Goal: Transaction & Acquisition: Obtain resource

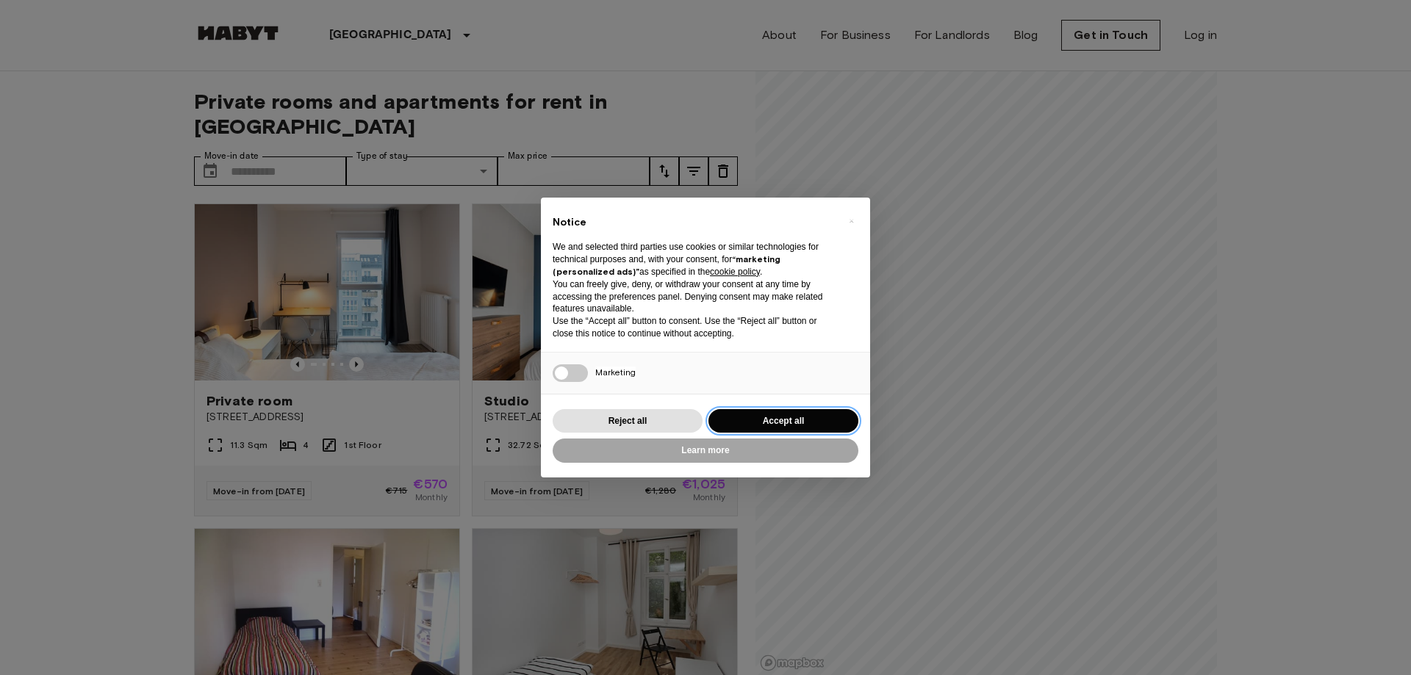
click at [769, 419] on button "Accept all" at bounding box center [783, 421] width 150 height 24
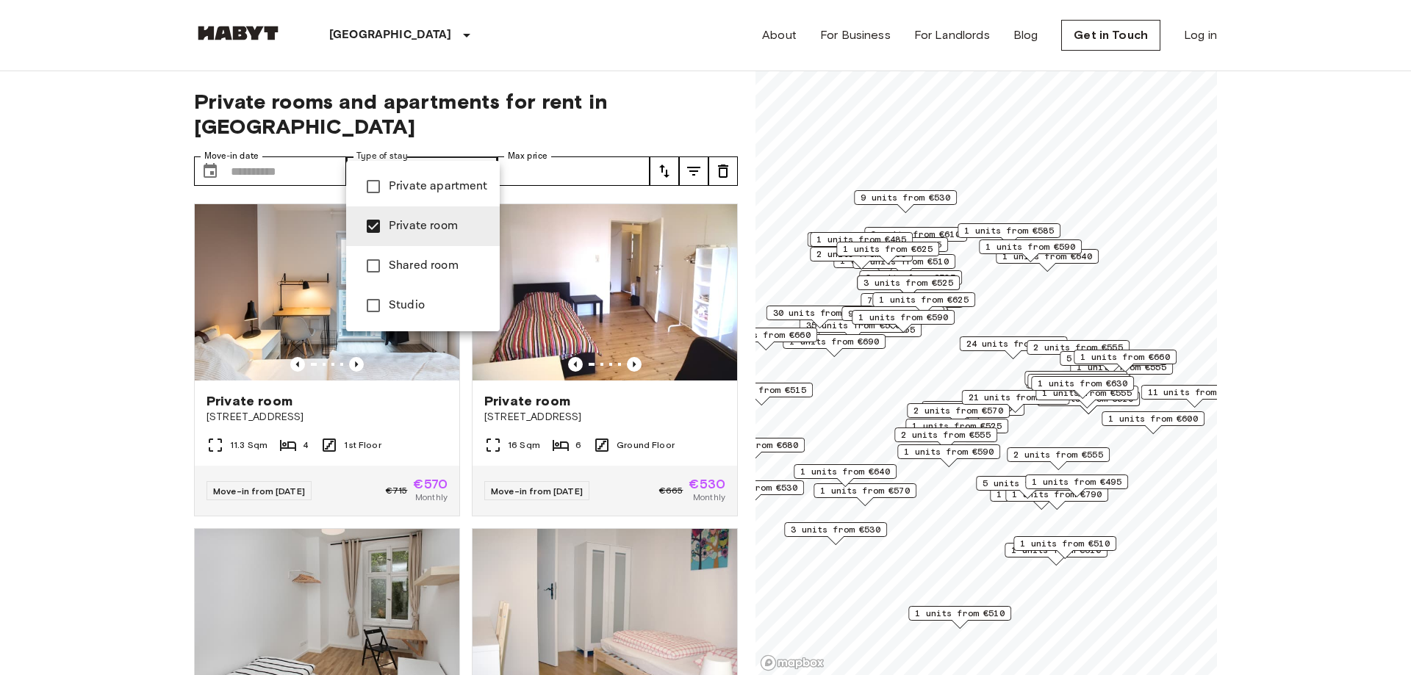
type input "**********"
click at [561, 110] on div at bounding box center [705, 337] width 1411 height 675
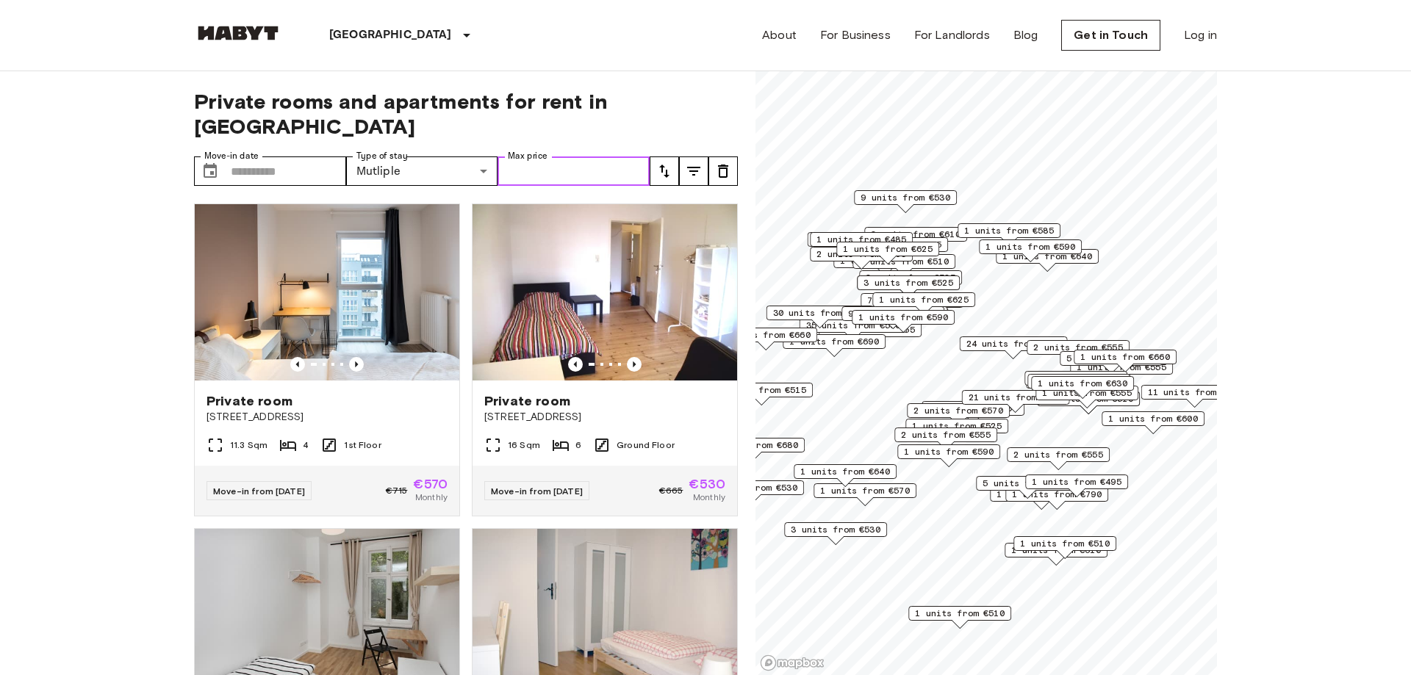
click at [558, 157] on input "Max price" at bounding box center [574, 171] width 152 height 29
type input "***"
drag, startPoint x: 625, startPoint y: 123, endPoint x: 633, endPoint y: 114, distance: 12.5
click at [626, 121] on div "**********" at bounding box center [466, 373] width 544 height 605
click at [1101, 381] on span "1 units from €630" at bounding box center [1083, 383] width 90 height 13
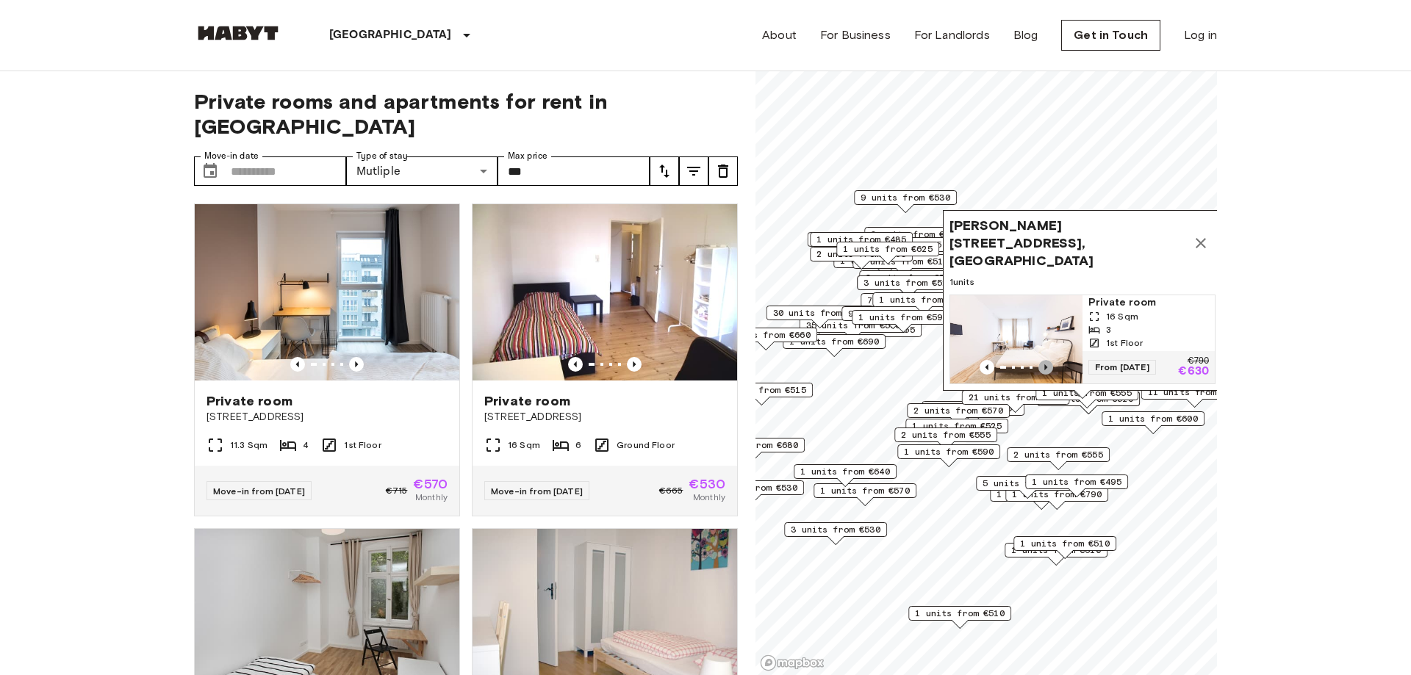
click at [1050, 367] on icon "Previous image" at bounding box center [1045, 367] width 15 height 15
click at [1049, 367] on icon "Previous image" at bounding box center [1045, 367] width 15 height 15
click at [1049, 365] on icon "Previous image" at bounding box center [1045, 367] width 15 height 15
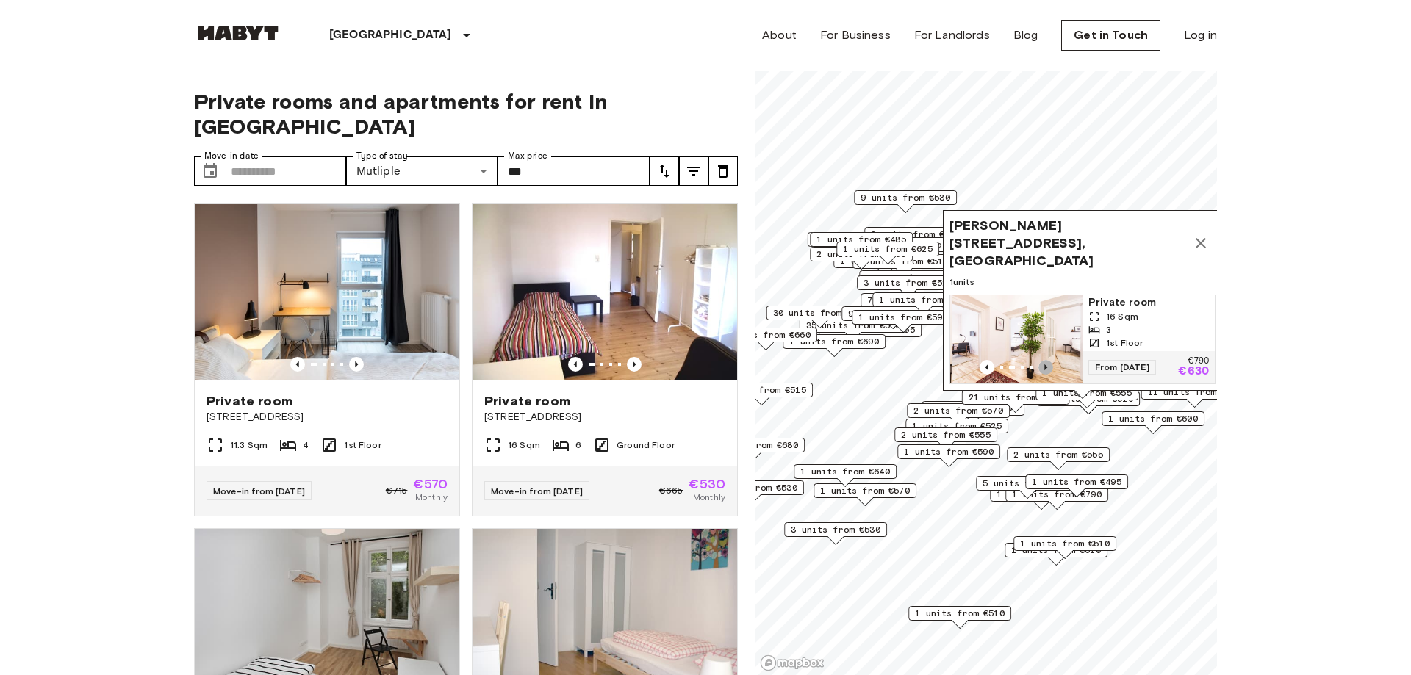
click at [1049, 365] on icon "Previous image" at bounding box center [1045, 367] width 15 height 15
click at [1201, 252] on icon "Map marker" at bounding box center [1201, 243] width 18 height 18
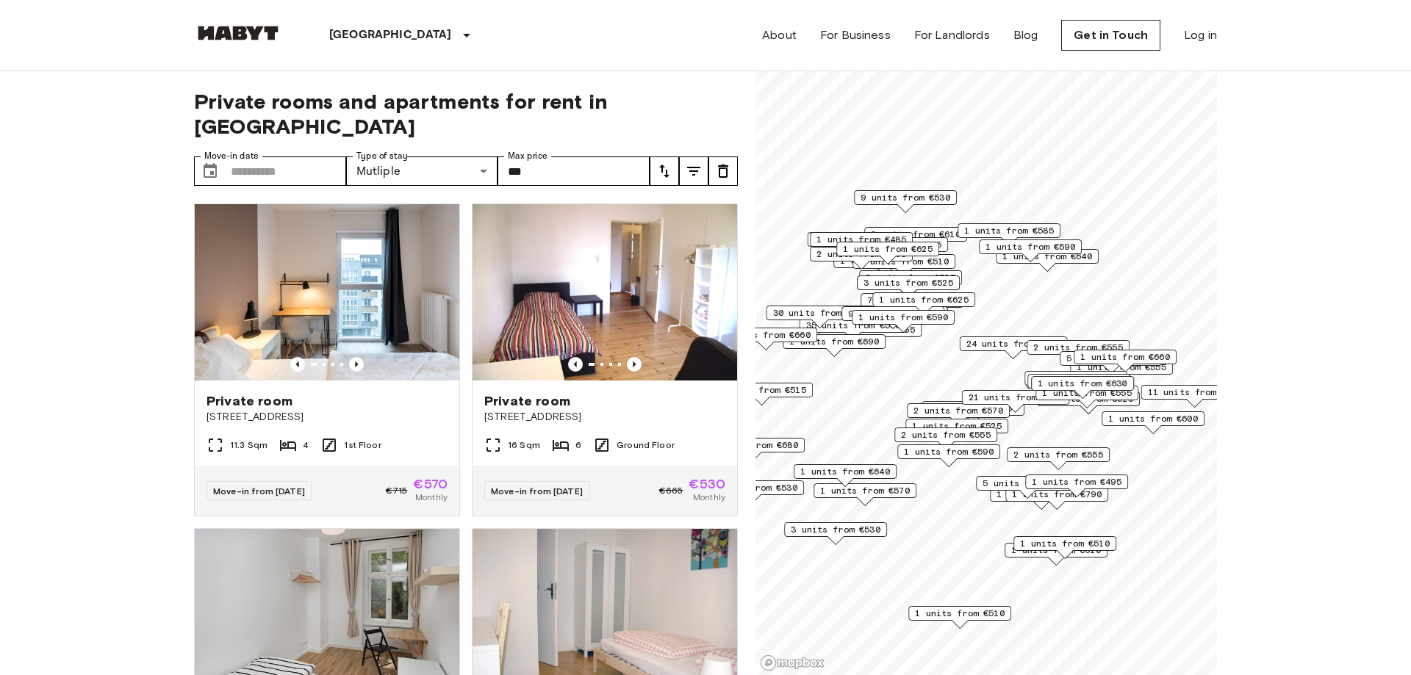
click at [1152, 419] on span "1 units from €600" at bounding box center [1153, 418] width 90 height 13
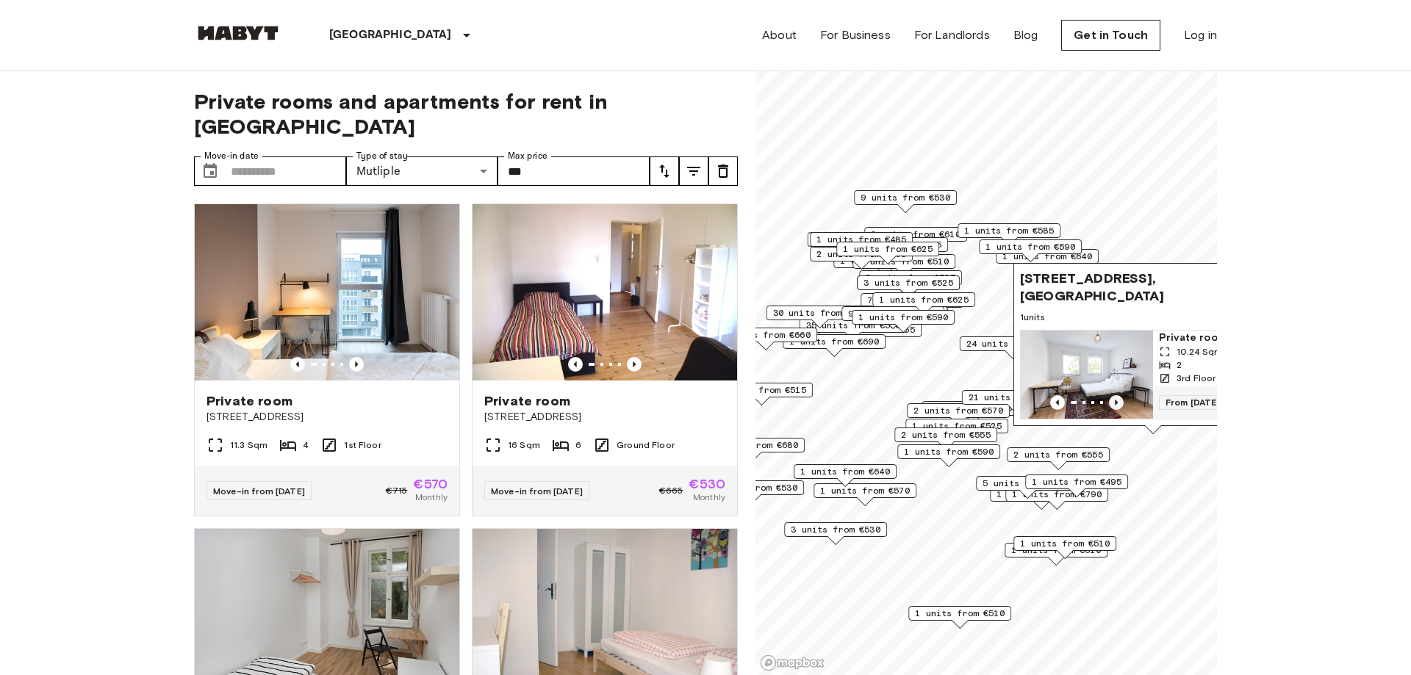
click at [1116, 401] on icon "Previous image" at bounding box center [1116, 402] width 15 height 15
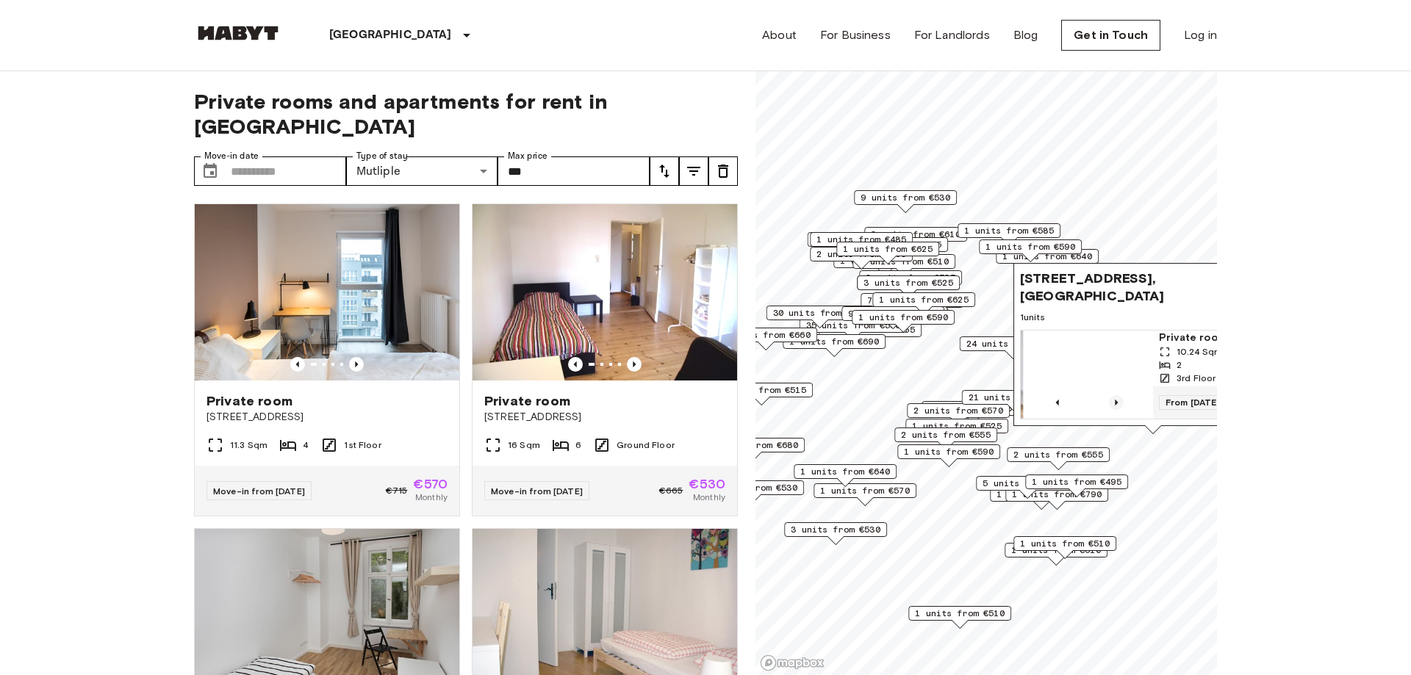
click at [1116, 401] on icon "Previous image" at bounding box center [1116, 402] width 15 height 15
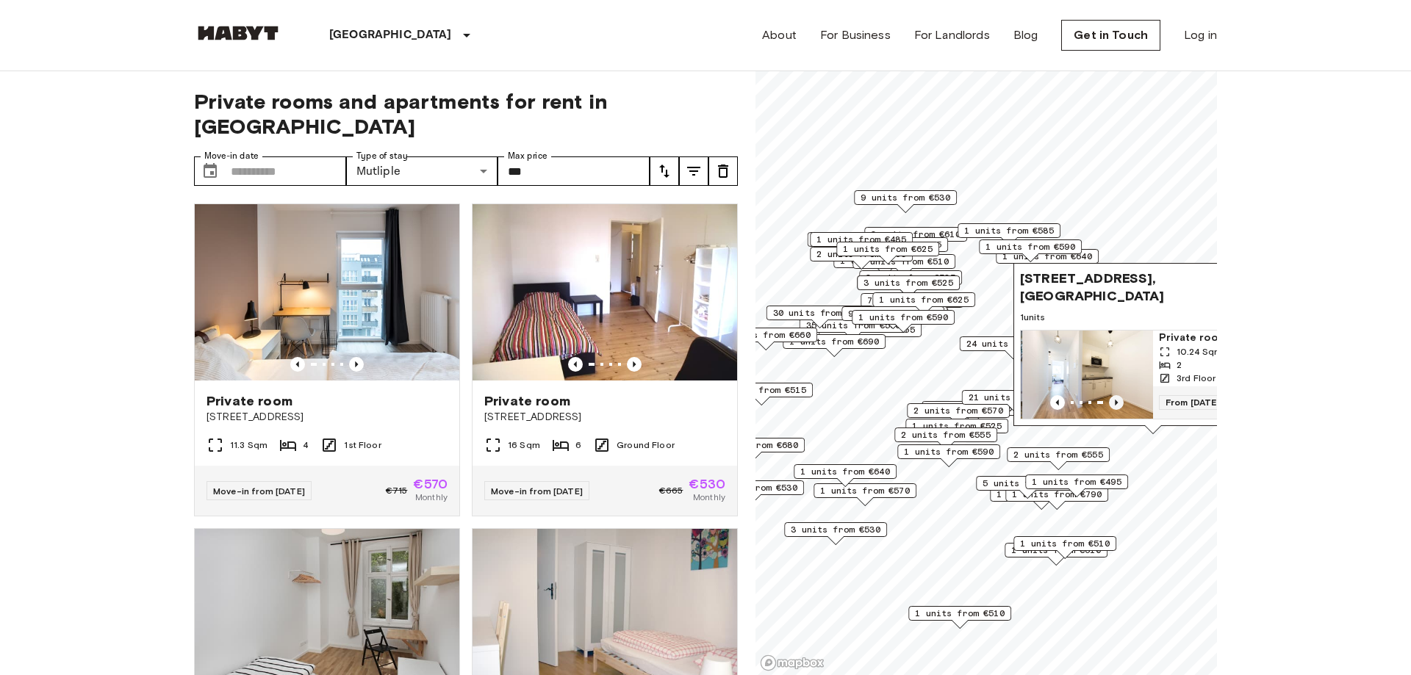
click at [1116, 401] on icon "Previous image" at bounding box center [1116, 402] width 15 height 15
click at [1085, 544] on span "1 units from €510" at bounding box center [1065, 543] width 90 height 13
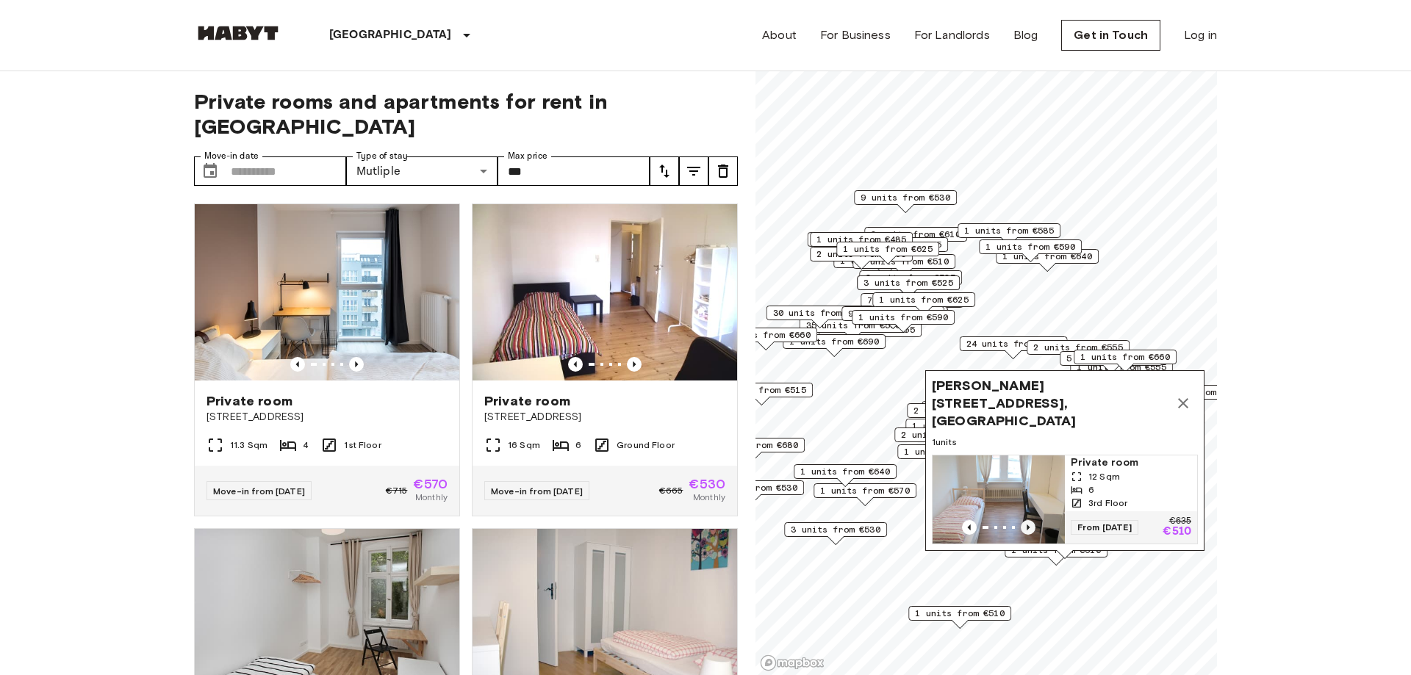
click at [1029, 524] on icon "Previous image" at bounding box center [1028, 527] width 15 height 15
click at [1030, 524] on icon "Previous image" at bounding box center [1028, 527] width 15 height 15
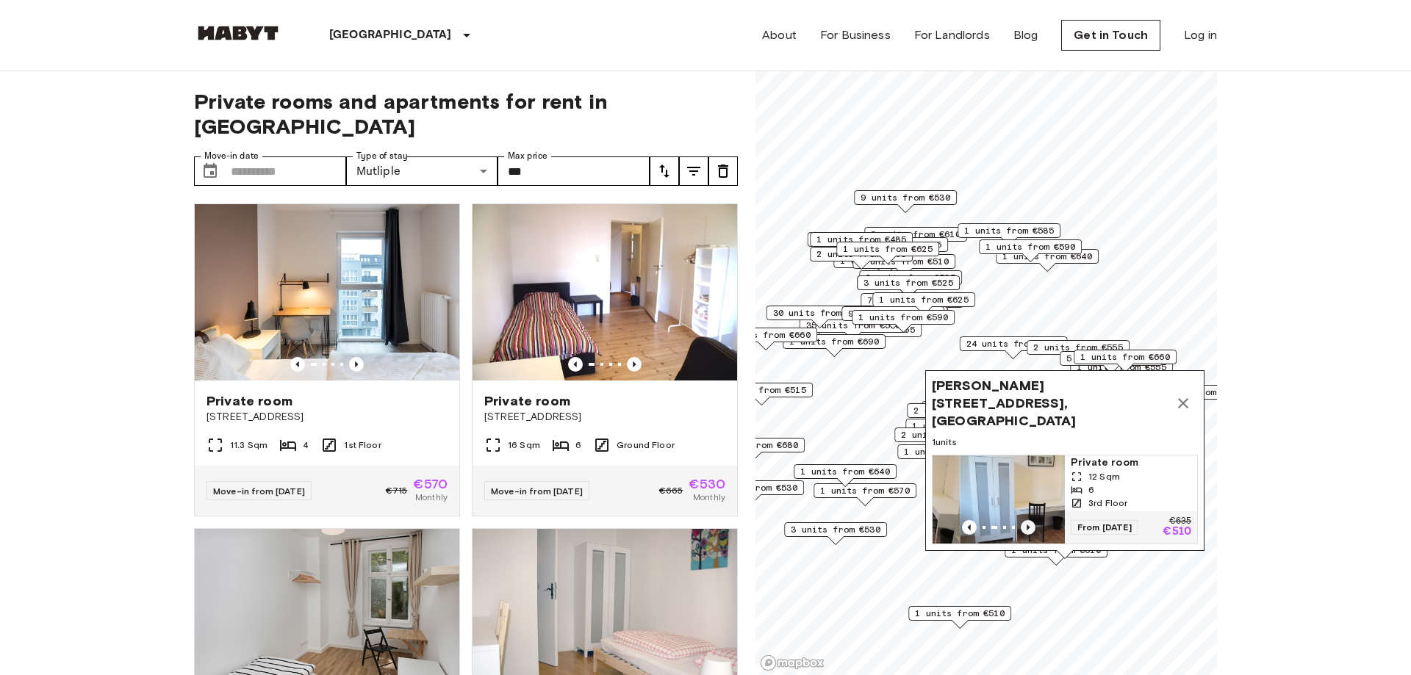
click at [1030, 524] on icon "Previous image" at bounding box center [1028, 527] width 15 height 15
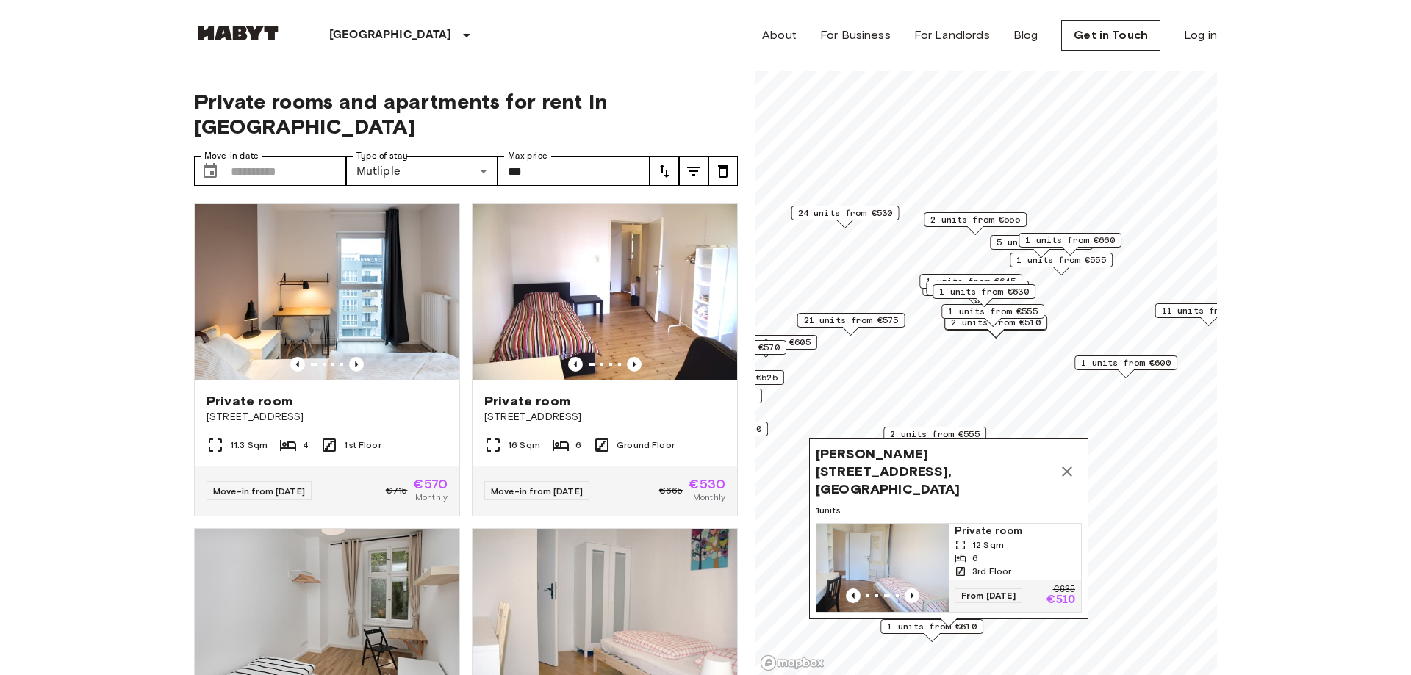
click at [1065, 477] on icon "Map marker" at bounding box center [1067, 472] width 10 height 10
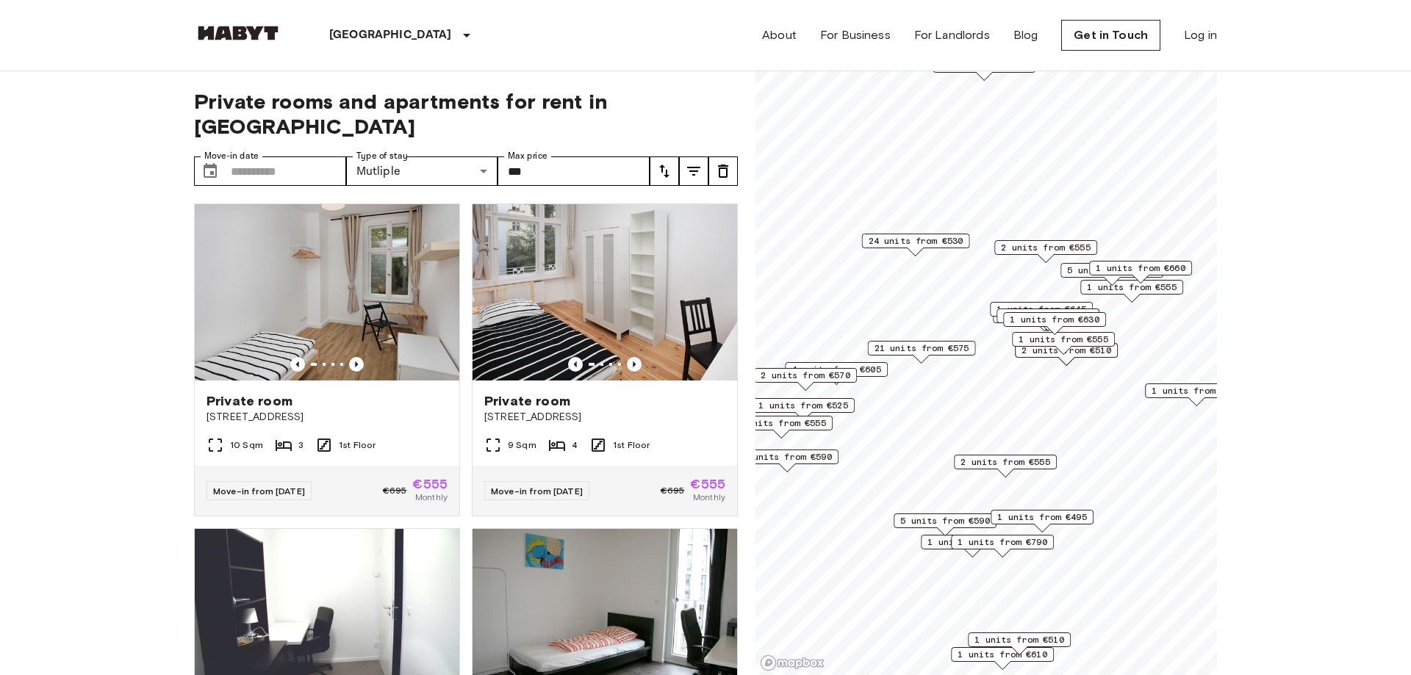
click at [932, 347] on span "21 units from €575" at bounding box center [922, 348] width 95 height 13
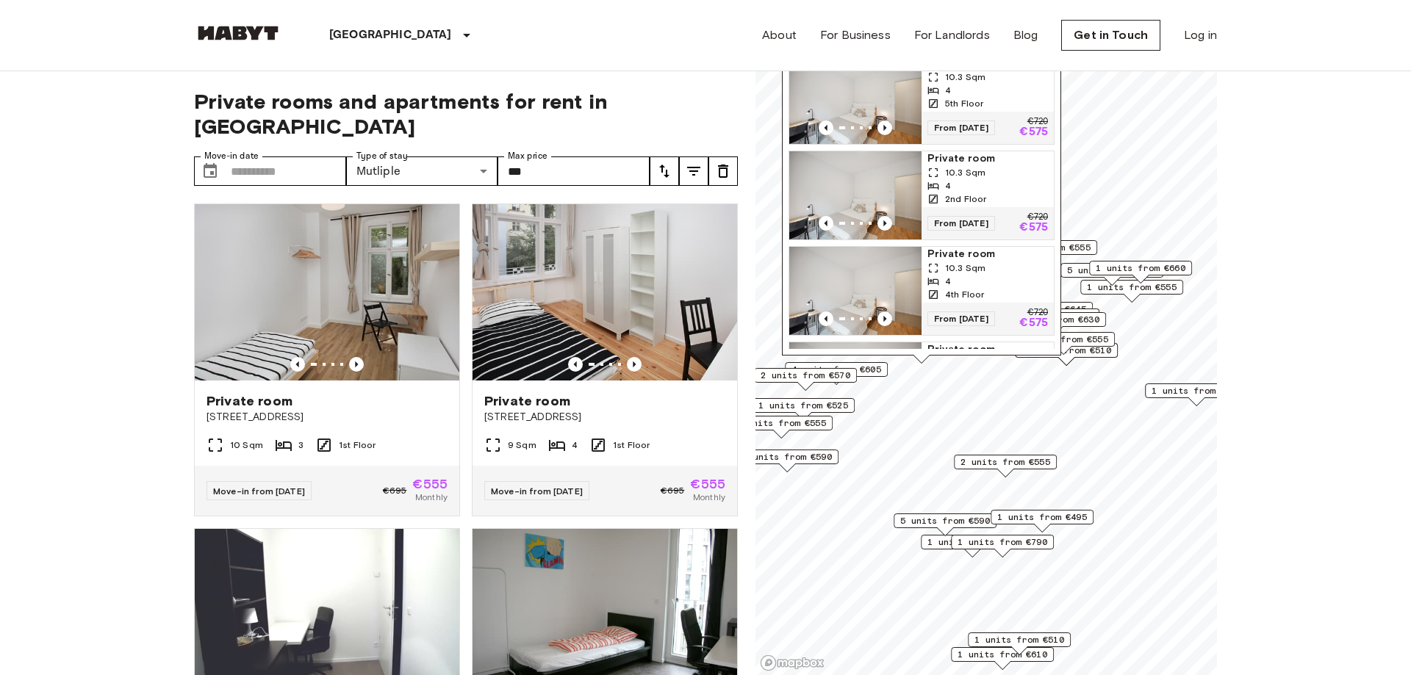
click at [881, 214] on img "Map marker" at bounding box center [855, 195] width 132 height 88
click at [631, 357] on icon "Previous image" at bounding box center [634, 364] width 15 height 15
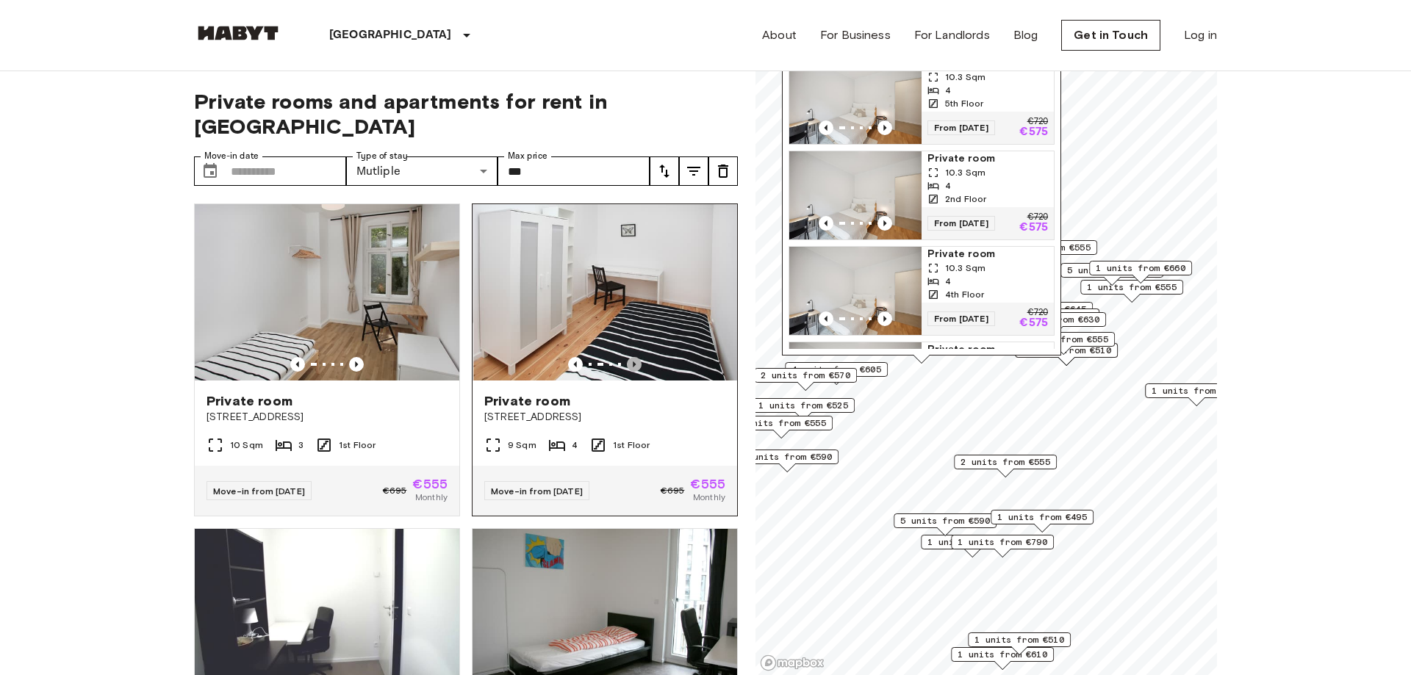
click at [631, 357] on icon "Previous image" at bounding box center [634, 364] width 15 height 15
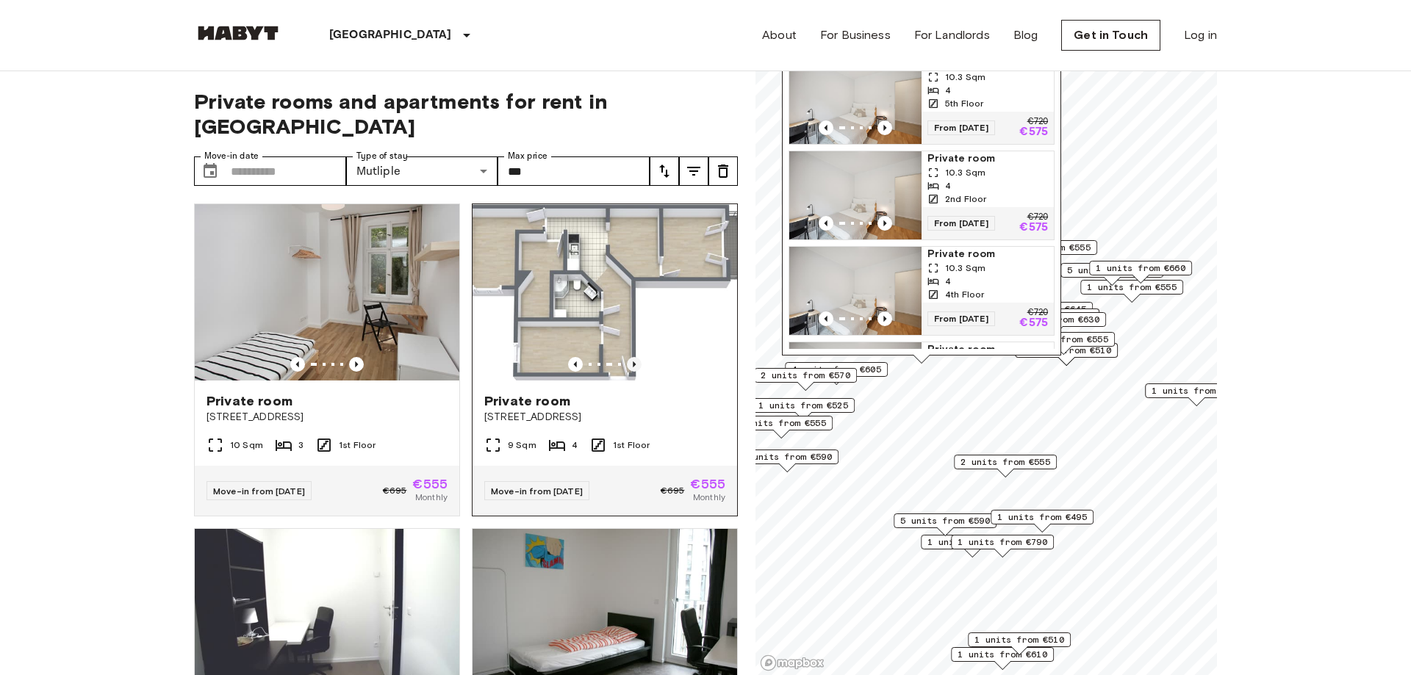
click at [631, 357] on icon "Previous image" at bounding box center [634, 364] width 15 height 15
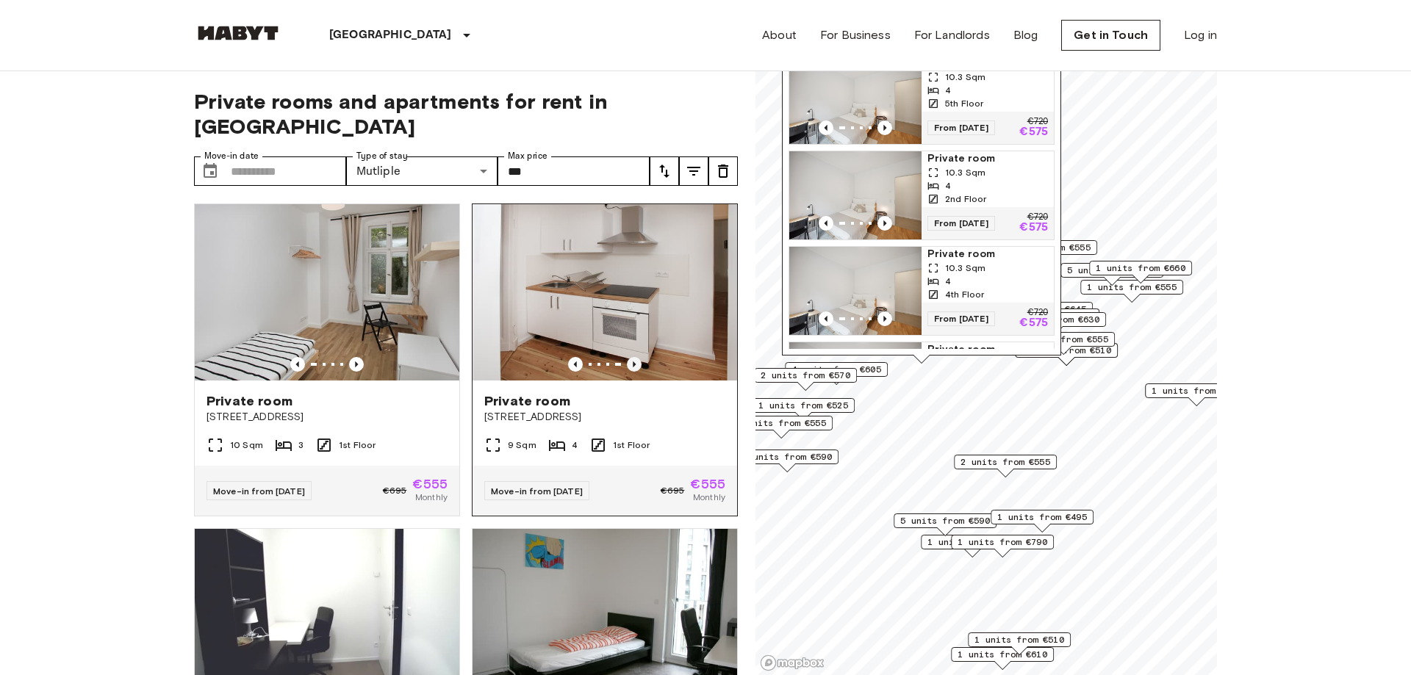
click at [631, 357] on icon "Previous image" at bounding box center [634, 364] width 15 height 15
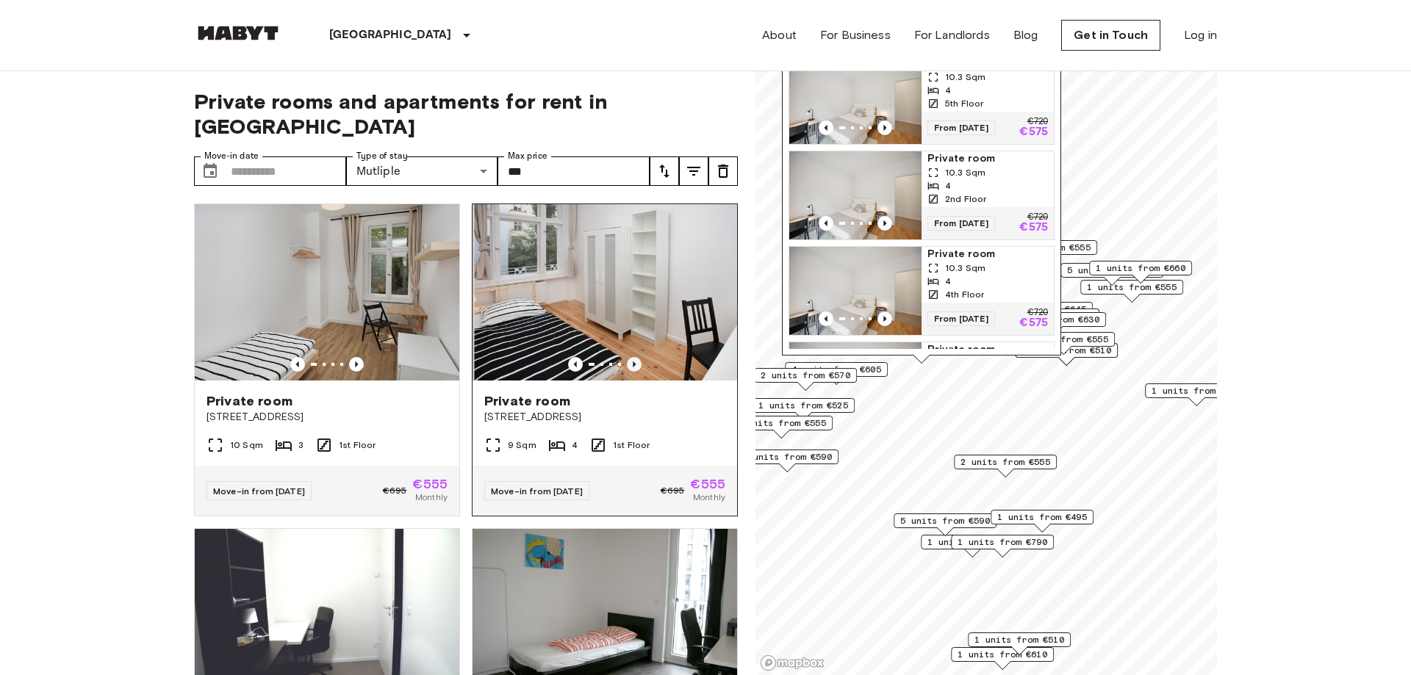
click at [631, 357] on icon "Previous image" at bounding box center [634, 364] width 15 height 15
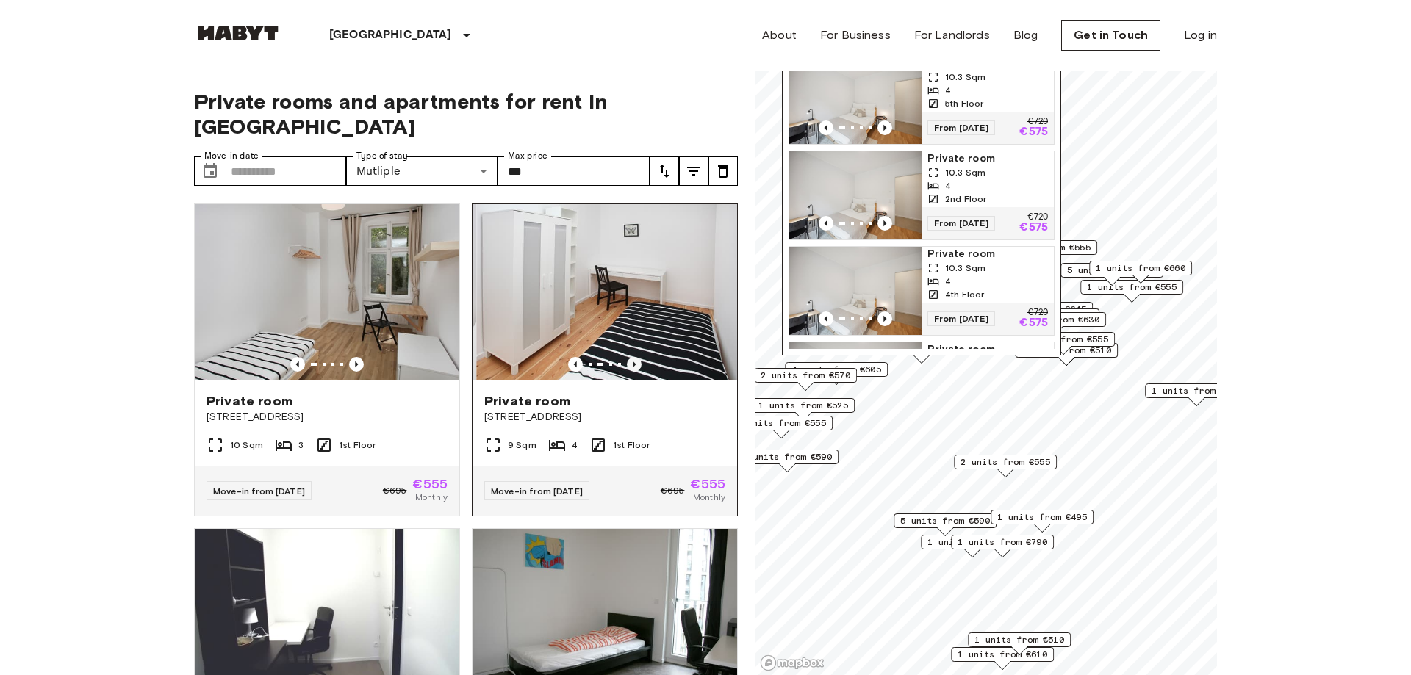
click at [631, 357] on icon "Previous image" at bounding box center [634, 364] width 15 height 15
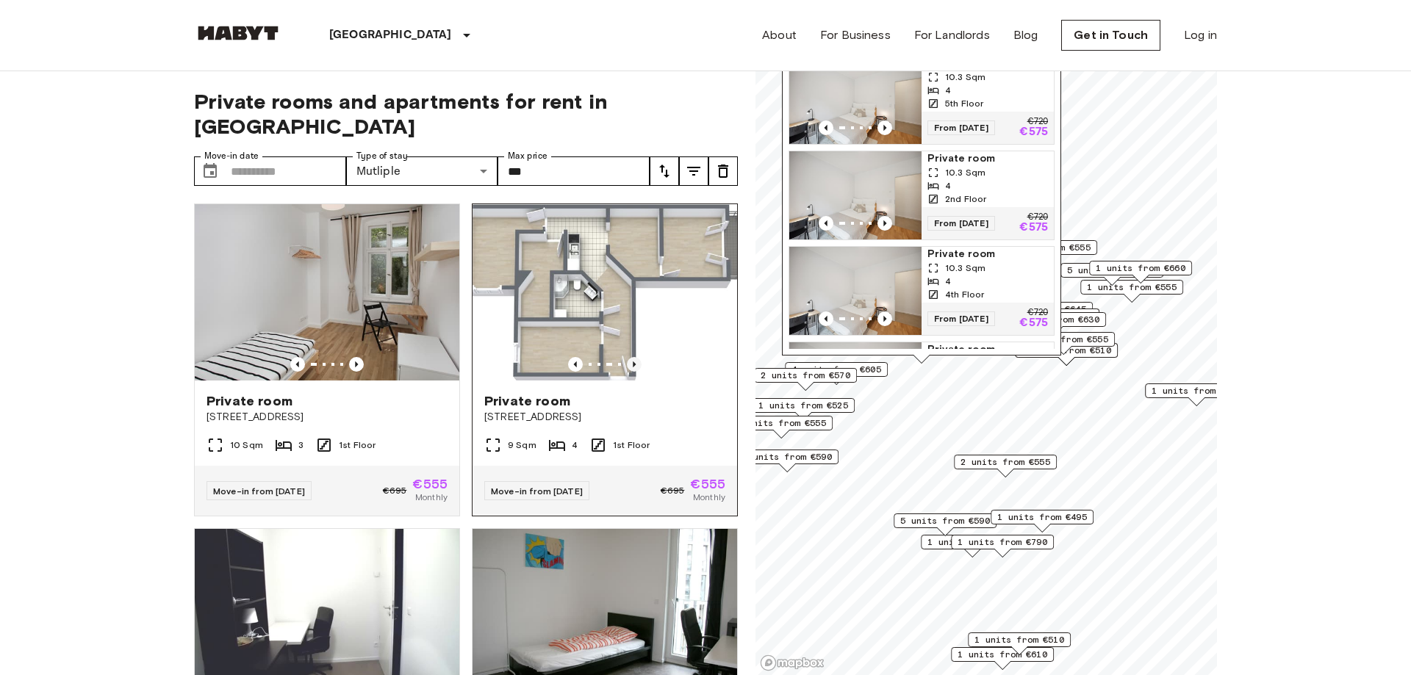
click at [632, 357] on icon "Previous image" at bounding box center [634, 364] width 15 height 15
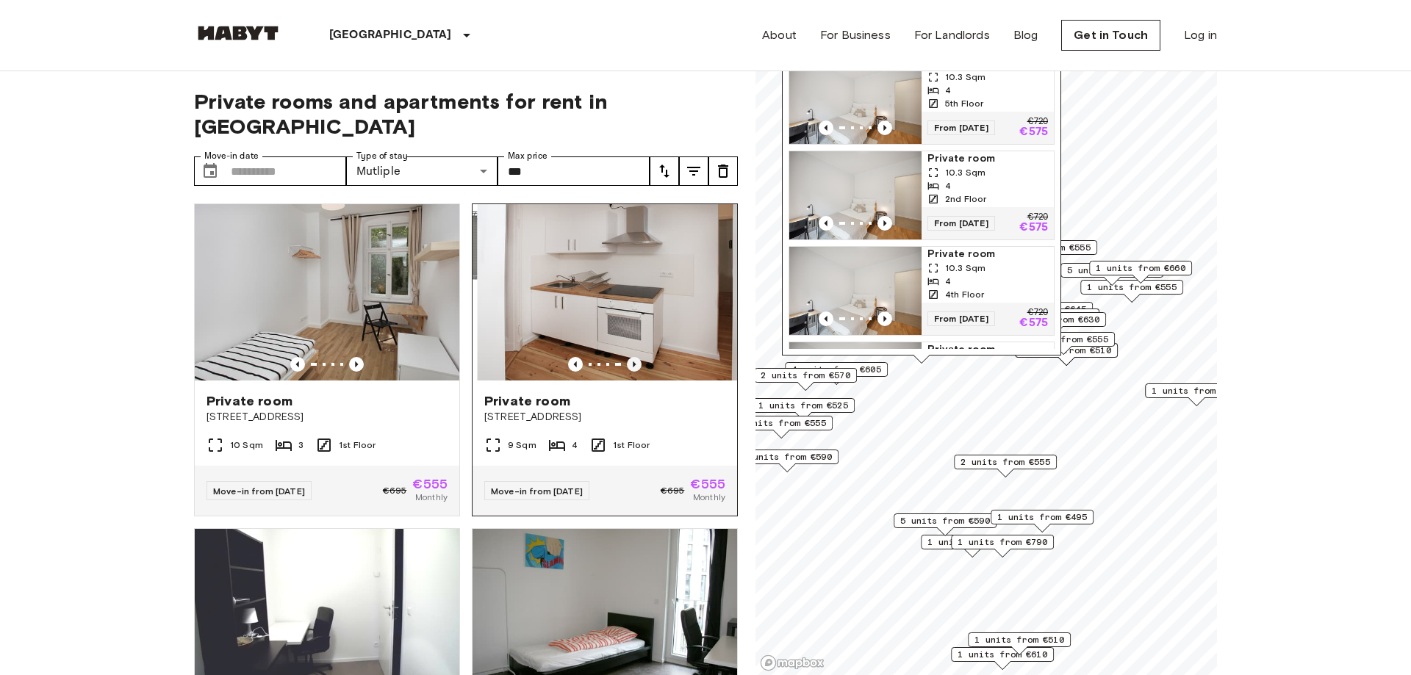
click at [632, 357] on icon "Previous image" at bounding box center [634, 364] width 15 height 15
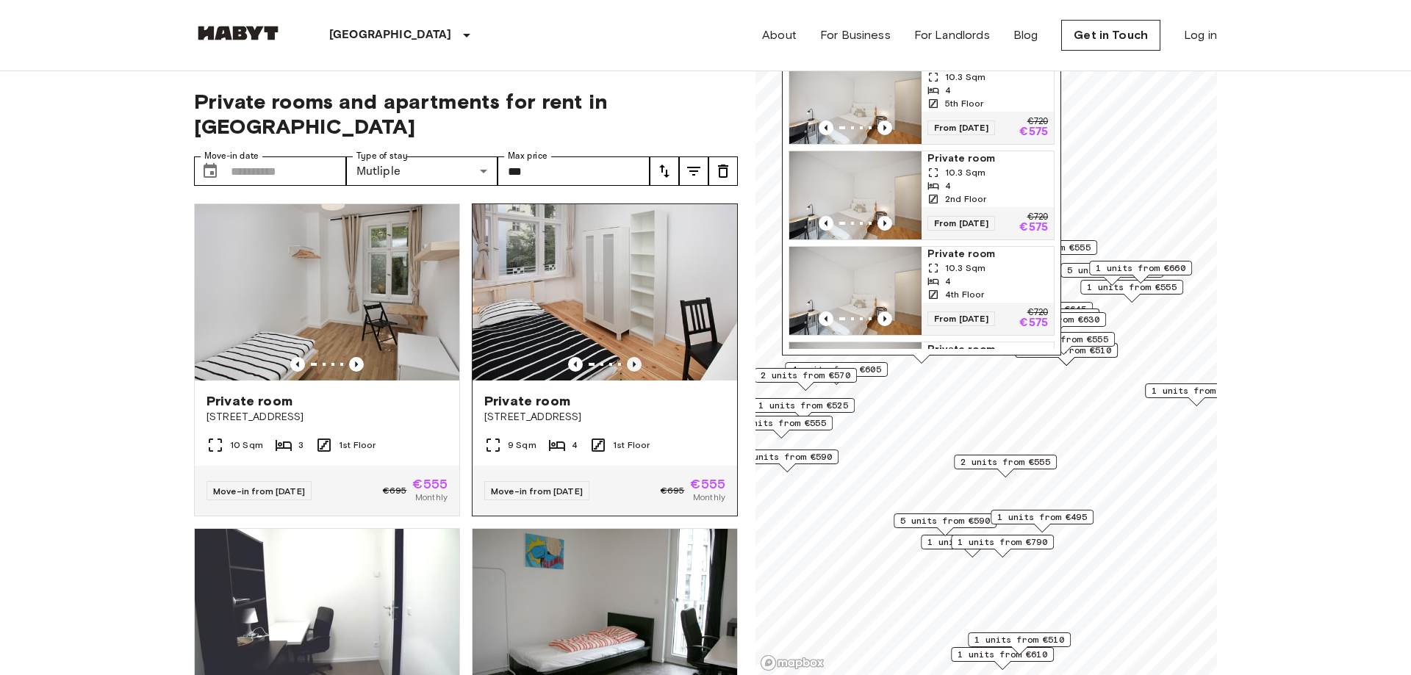
click at [632, 357] on icon "Previous image" at bounding box center [634, 364] width 15 height 15
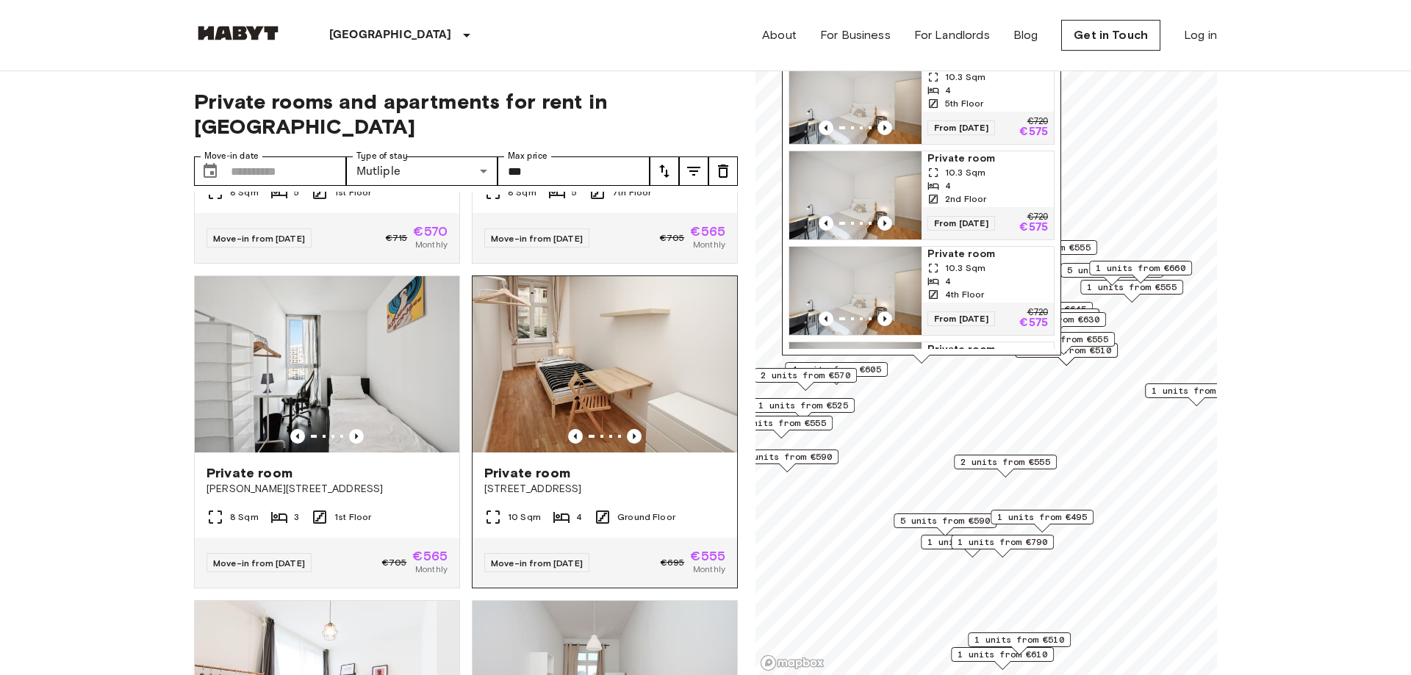
scroll to position [1257, 0]
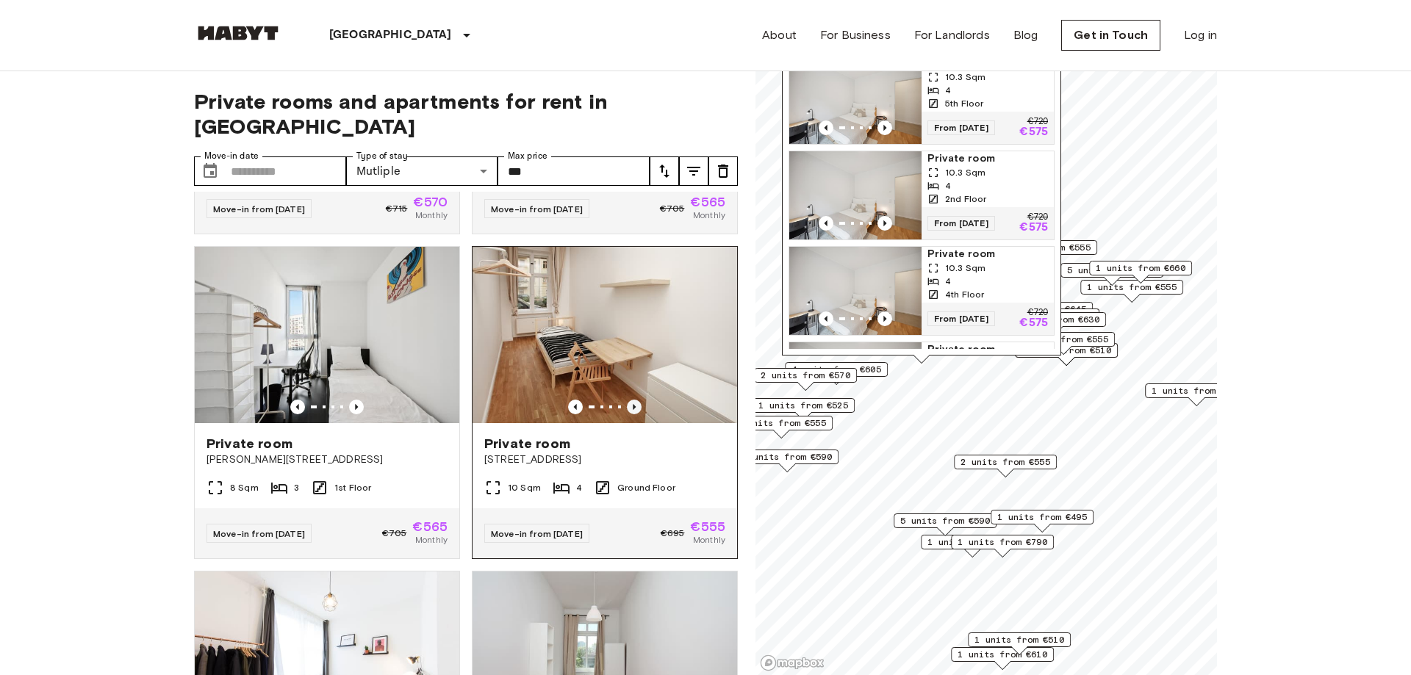
click at [636, 400] on icon "Previous image" at bounding box center [634, 407] width 15 height 15
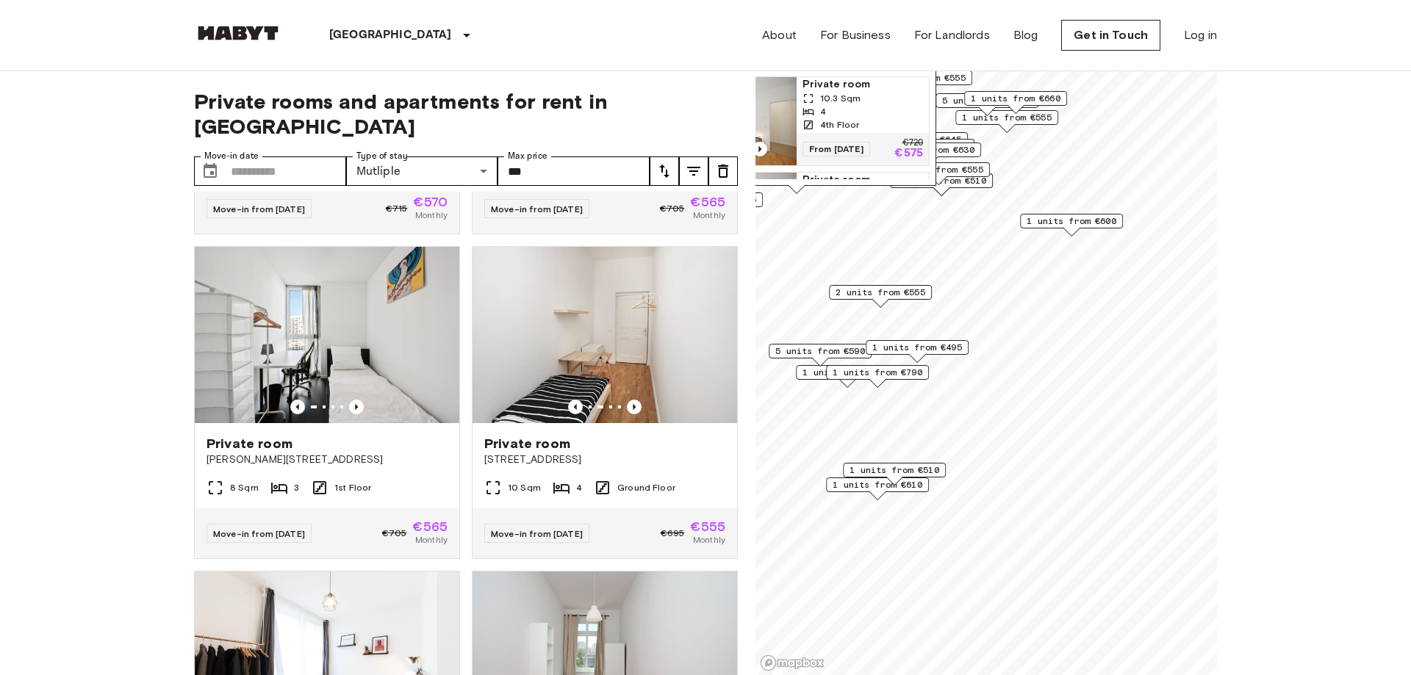
click at [908, 486] on span "1 units from €610" at bounding box center [878, 484] width 90 height 13
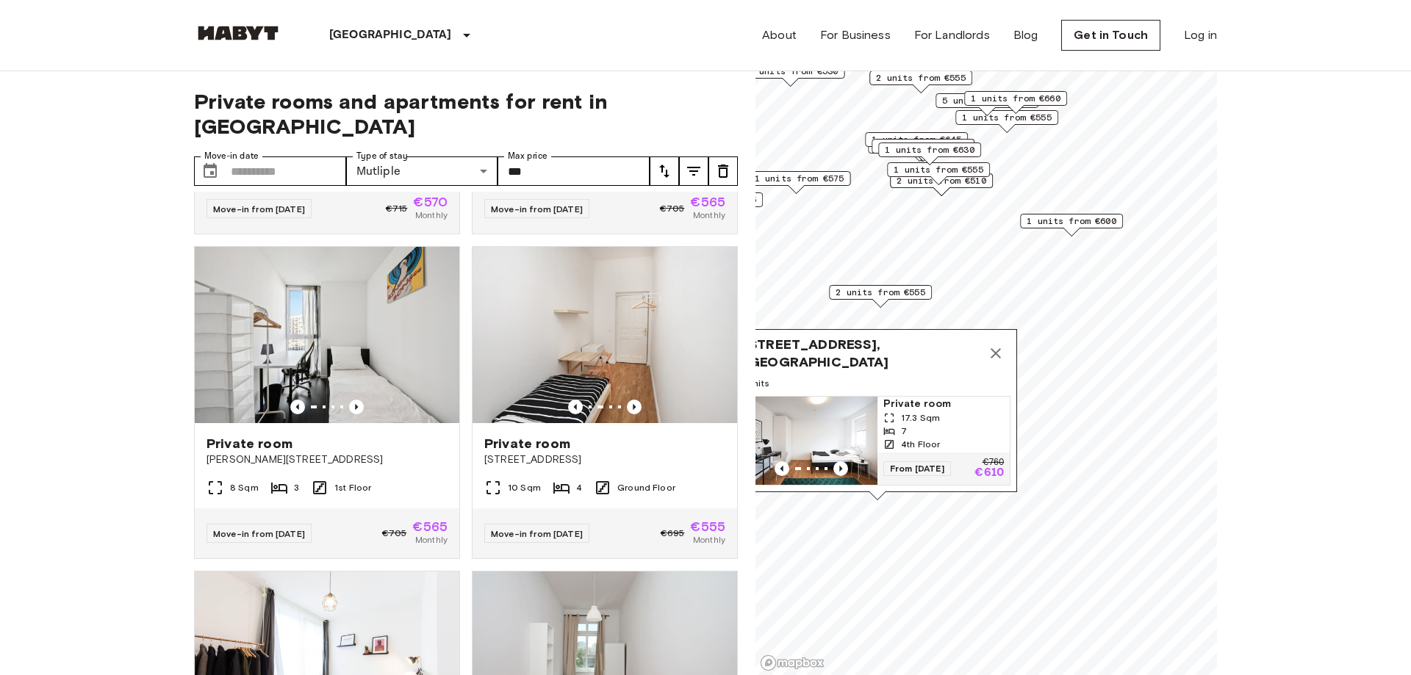
click at [833, 427] on img "Map marker" at bounding box center [811, 441] width 132 height 88
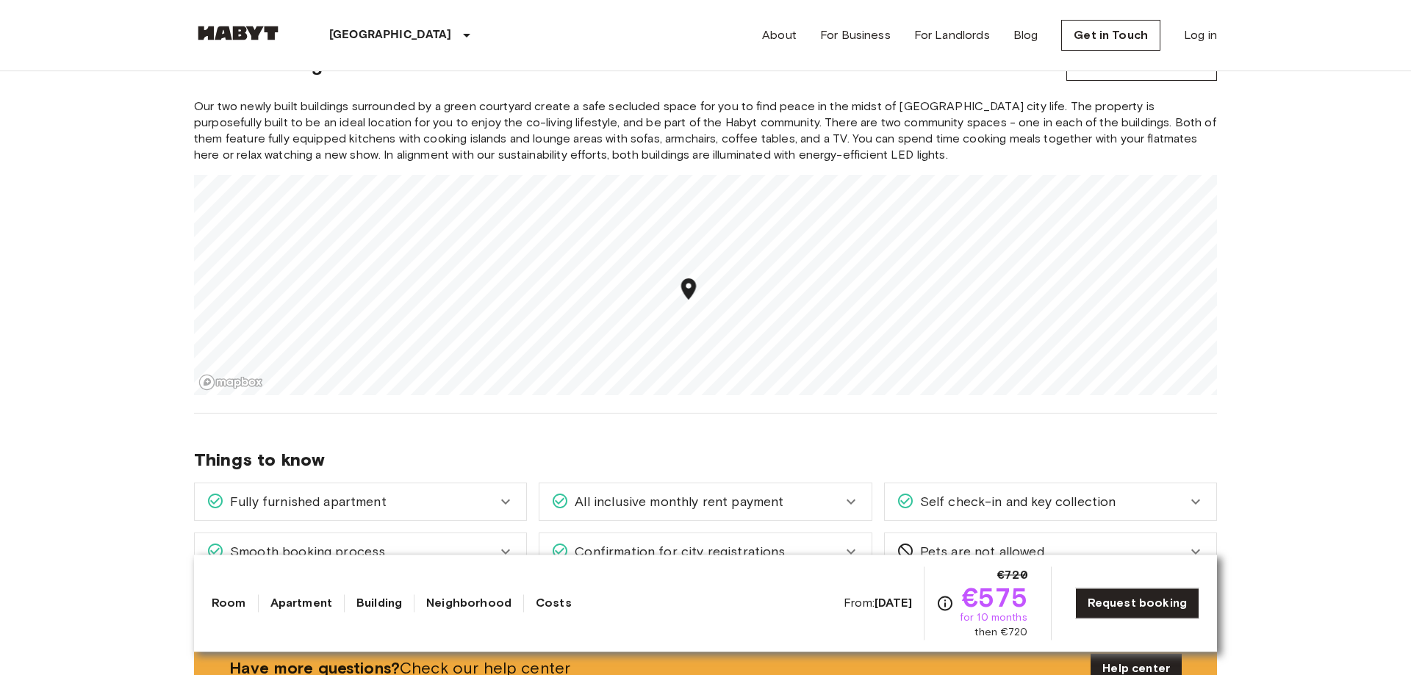
scroll to position [1499, 0]
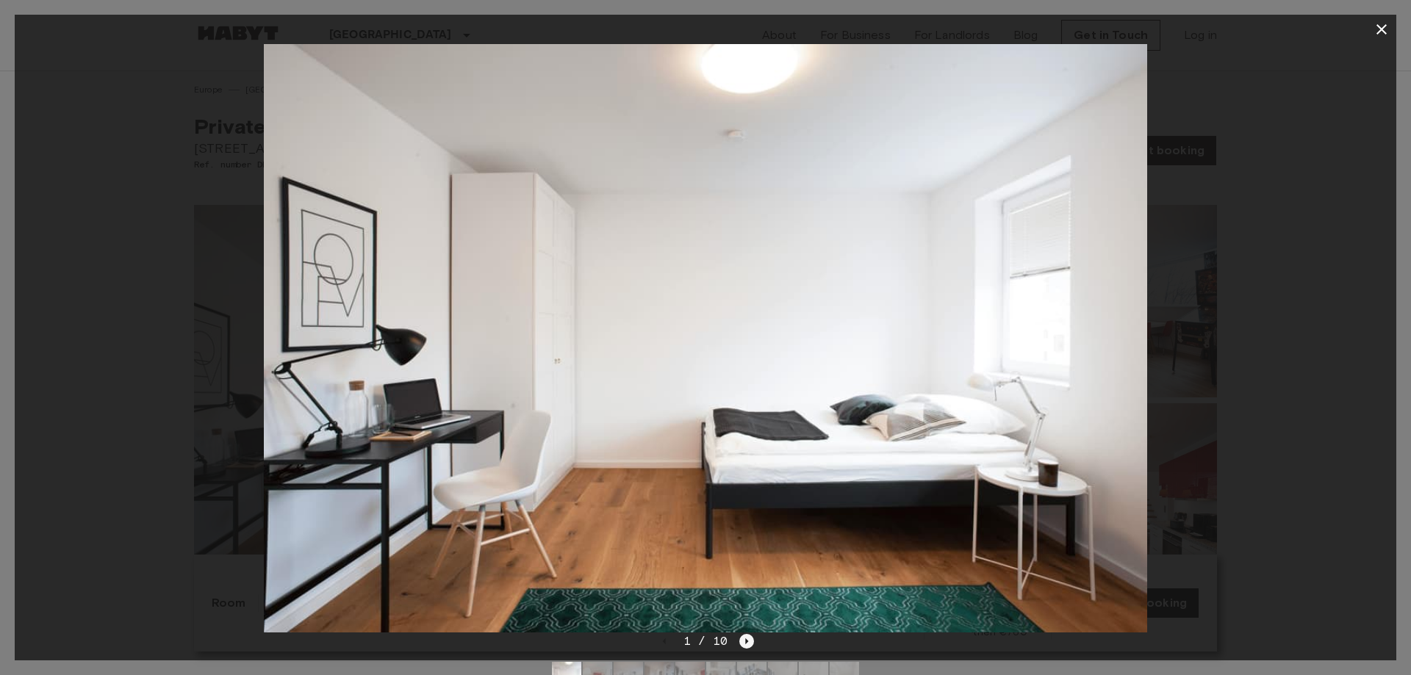
click at [744, 642] on icon "Next image" at bounding box center [746, 641] width 15 height 15
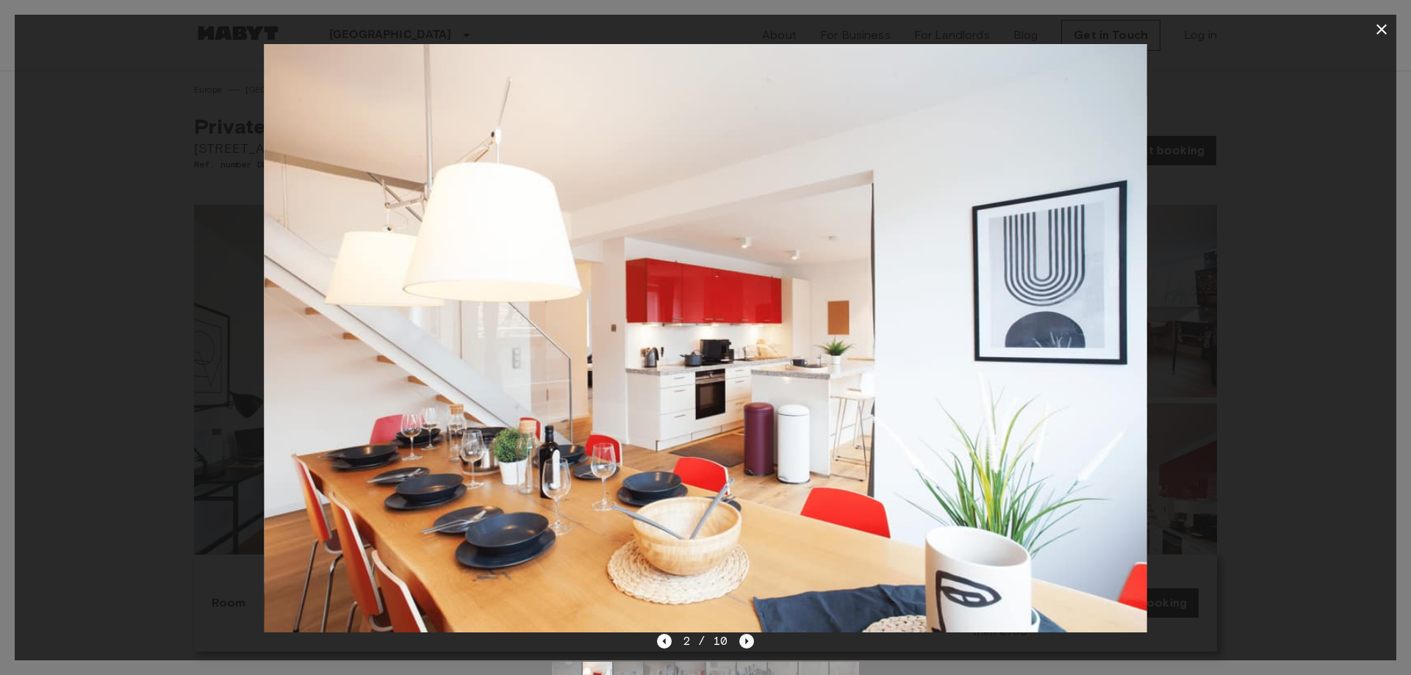
click at [746, 640] on icon "Next image" at bounding box center [747, 642] width 3 height 6
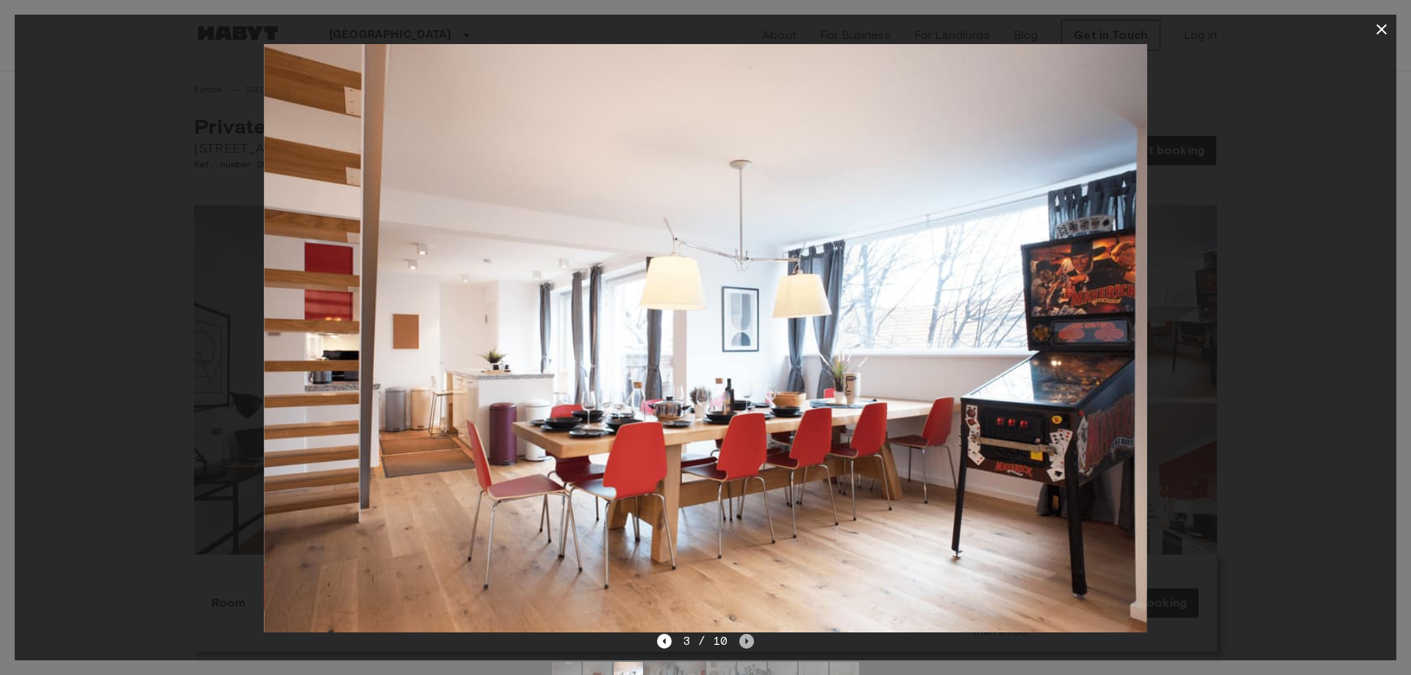
click at [746, 640] on icon "Next image" at bounding box center [747, 642] width 3 height 6
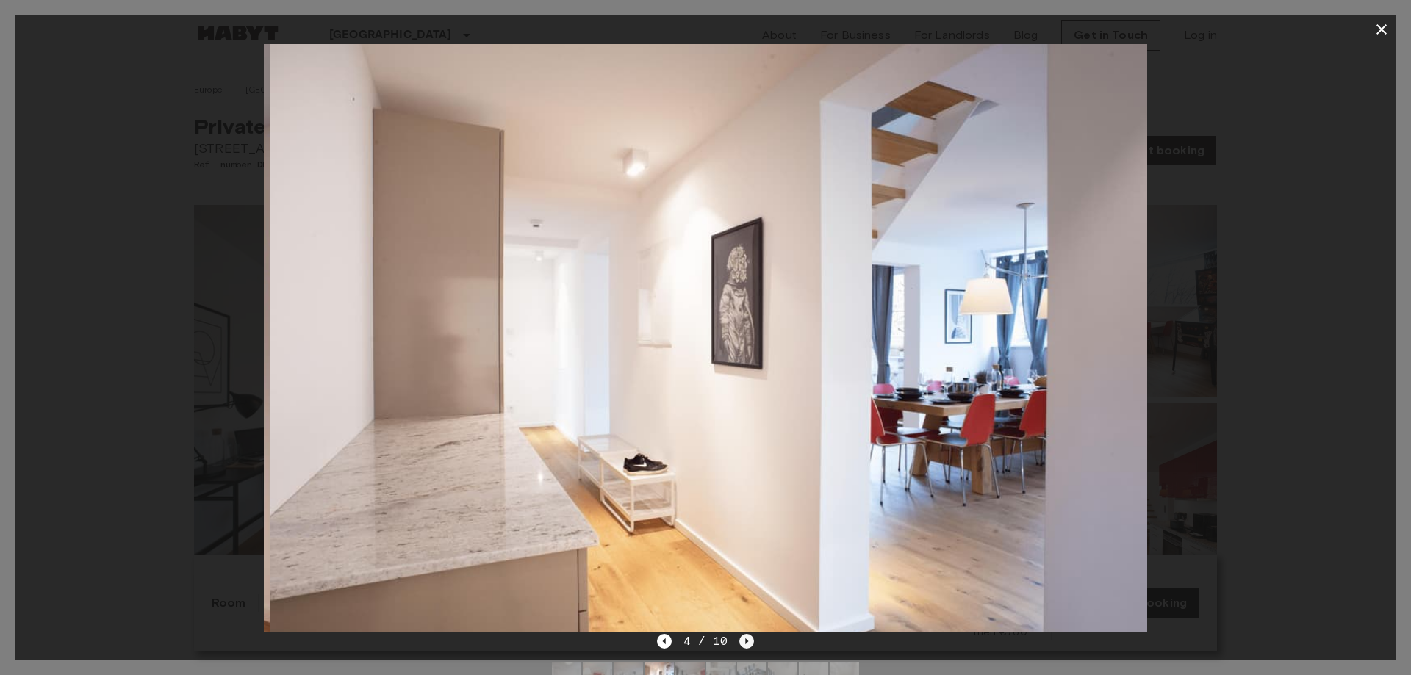
click at [746, 640] on icon "Next image" at bounding box center [747, 642] width 3 height 6
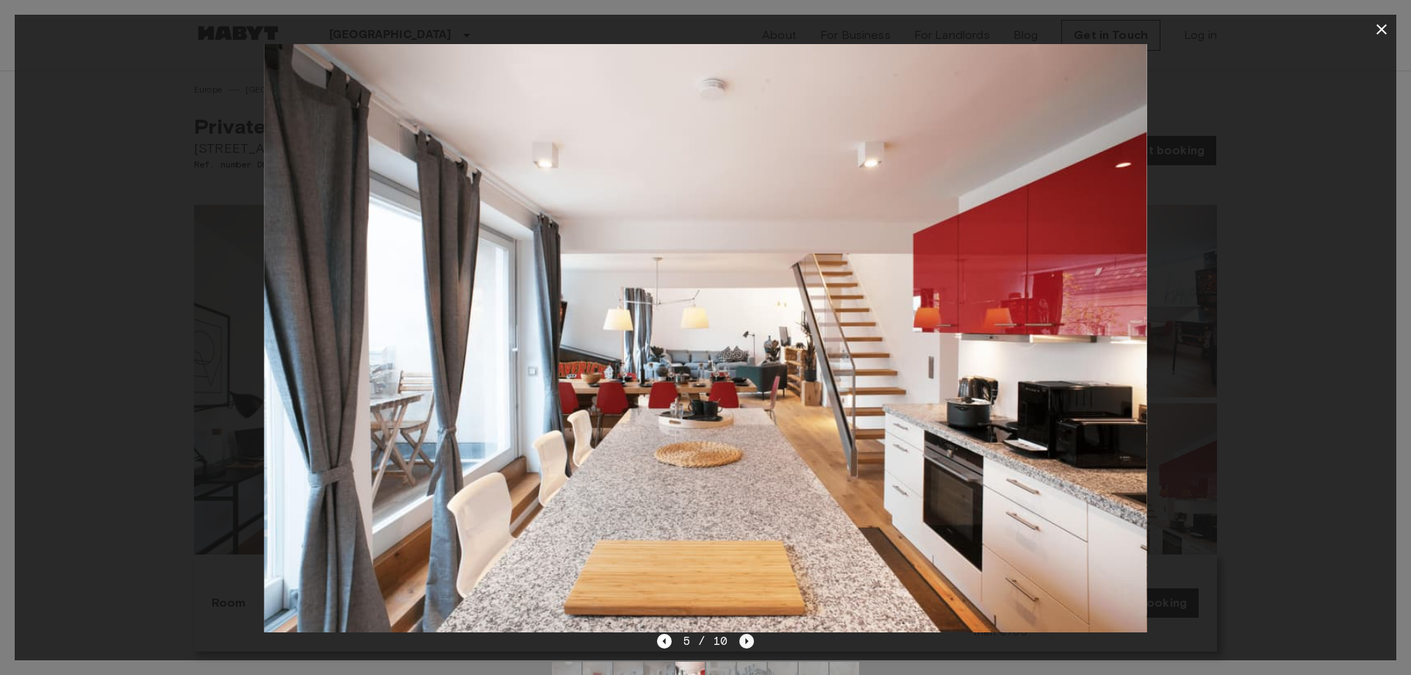
click at [746, 640] on icon "Next image" at bounding box center [747, 642] width 3 height 6
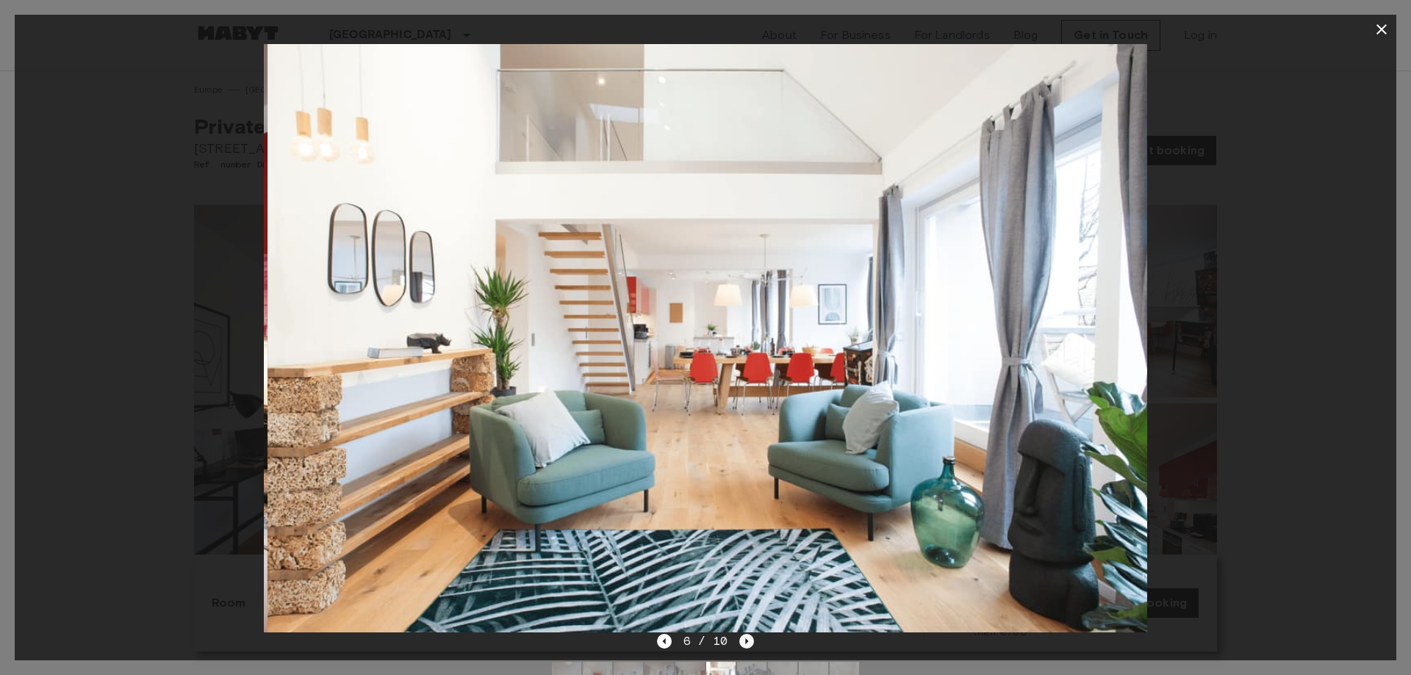
click at [746, 640] on icon "Next image" at bounding box center [747, 642] width 3 height 6
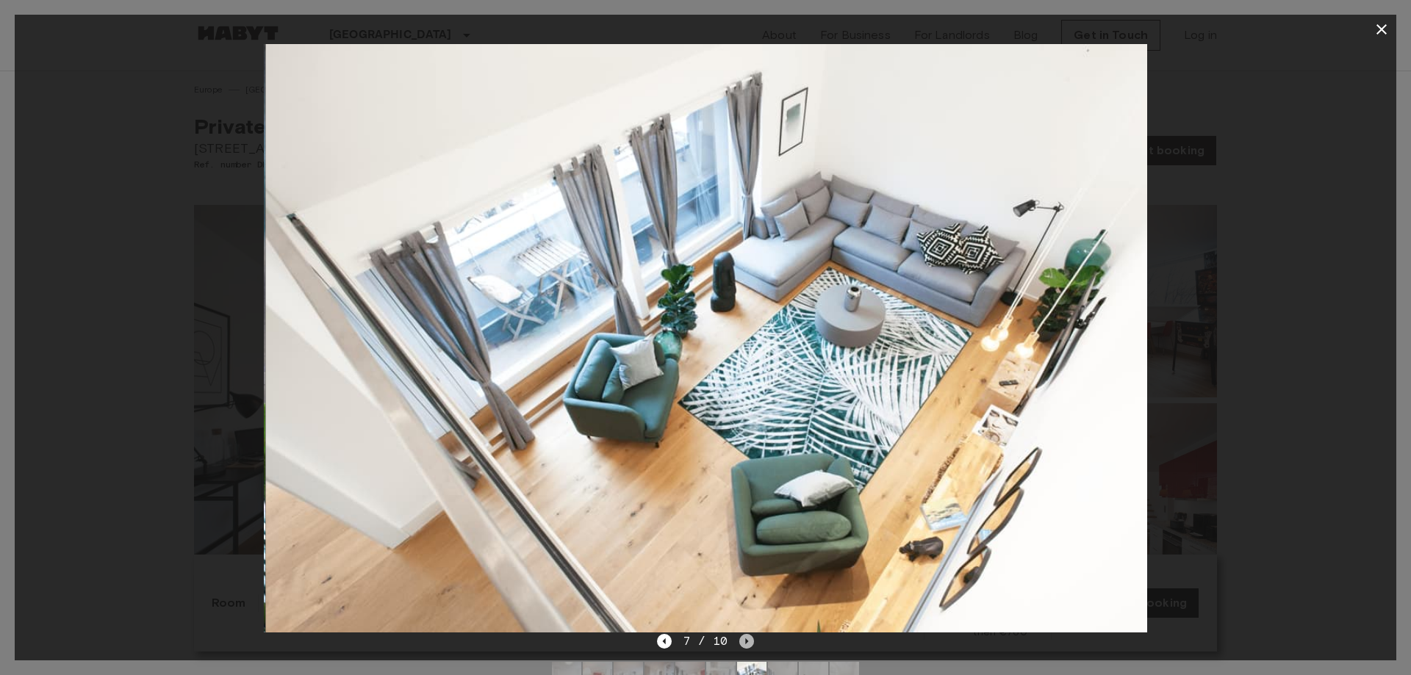
click at [746, 640] on icon "Next image" at bounding box center [747, 642] width 3 height 6
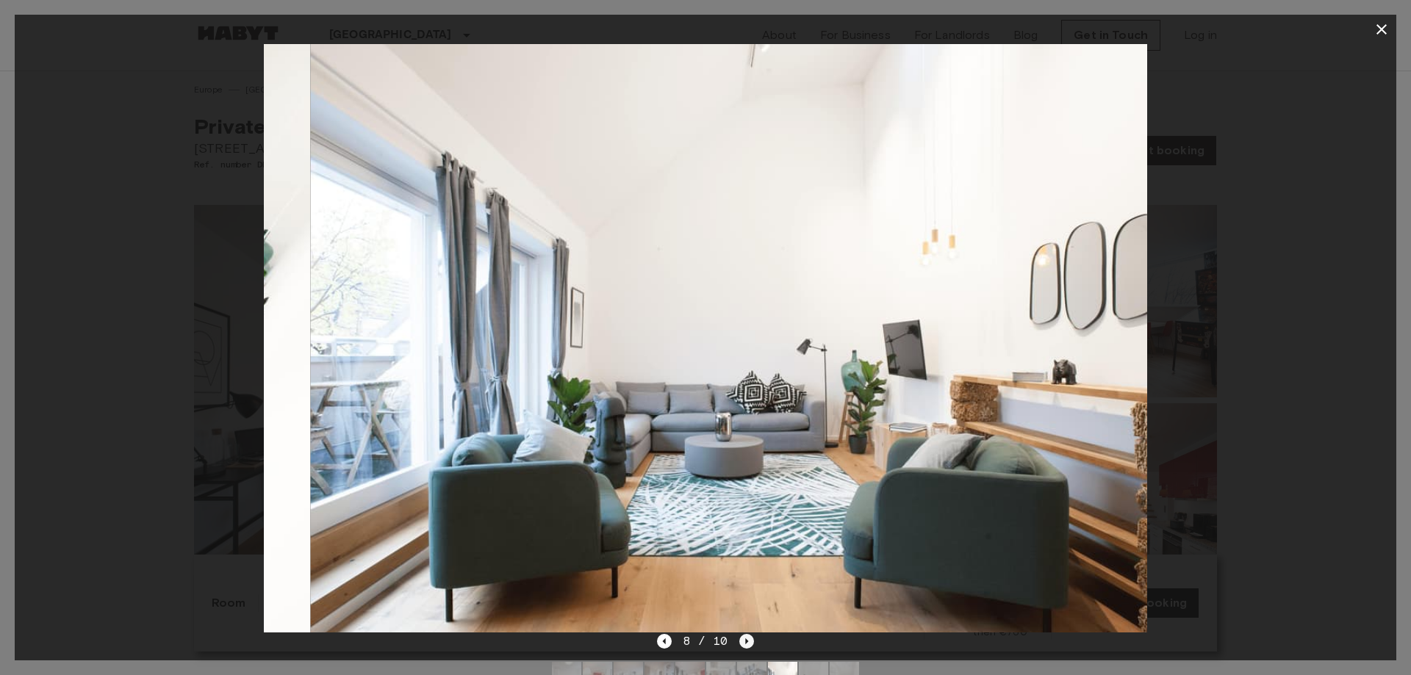
click at [746, 640] on icon "Next image" at bounding box center [747, 642] width 3 height 6
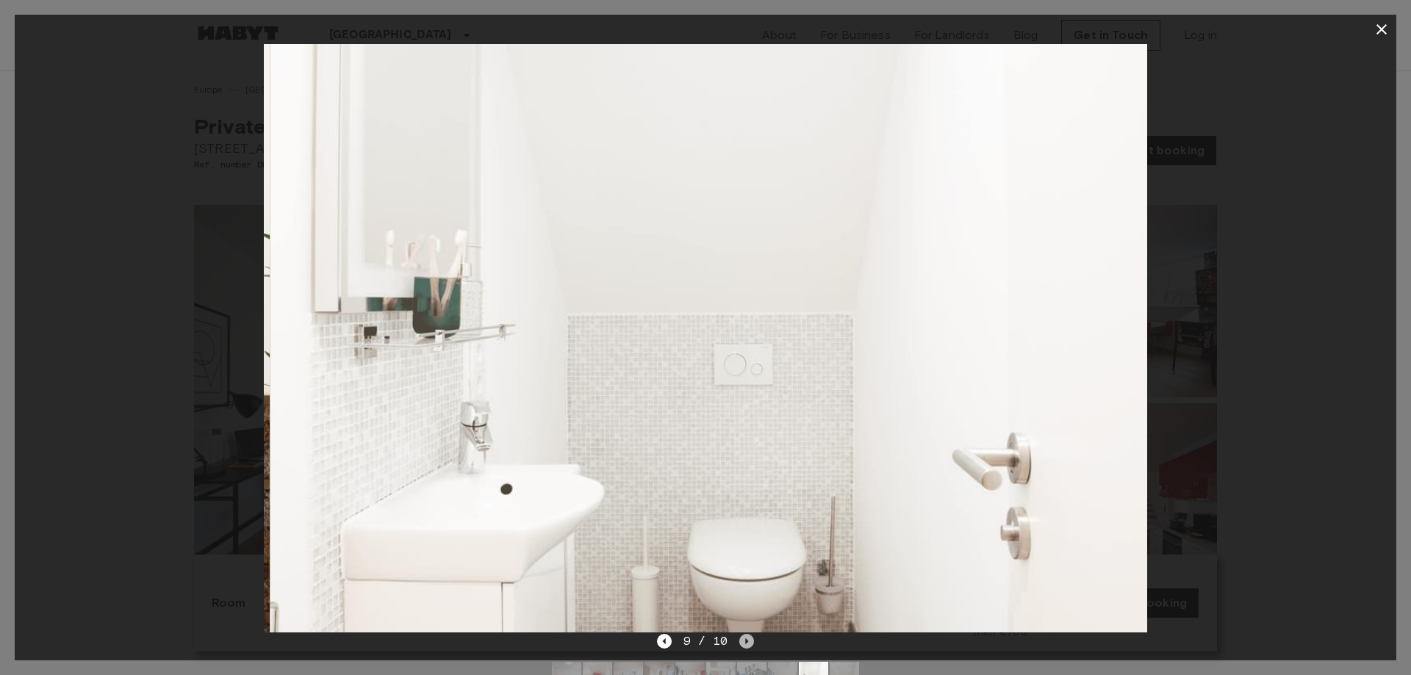
click at [746, 640] on icon "Next image" at bounding box center [747, 642] width 3 height 6
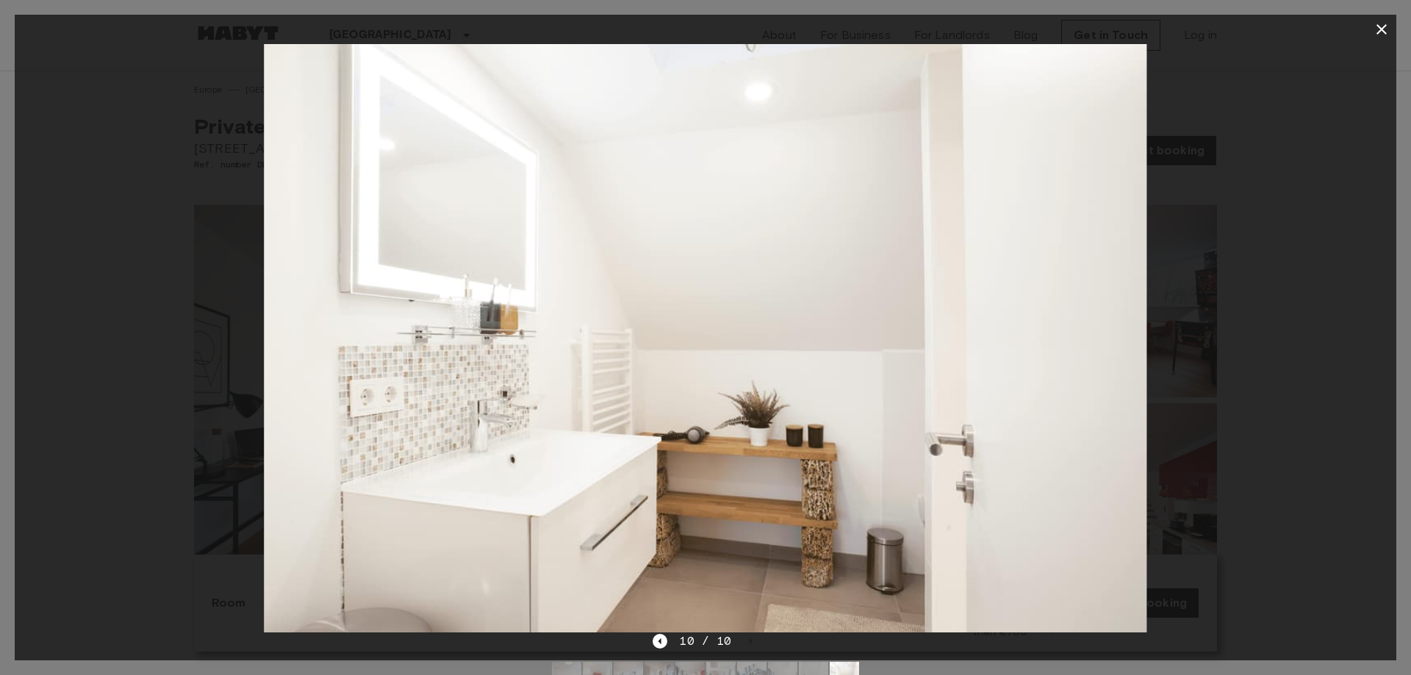
click at [1386, 30] on icon "button" at bounding box center [1382, 30] width 18 height 18
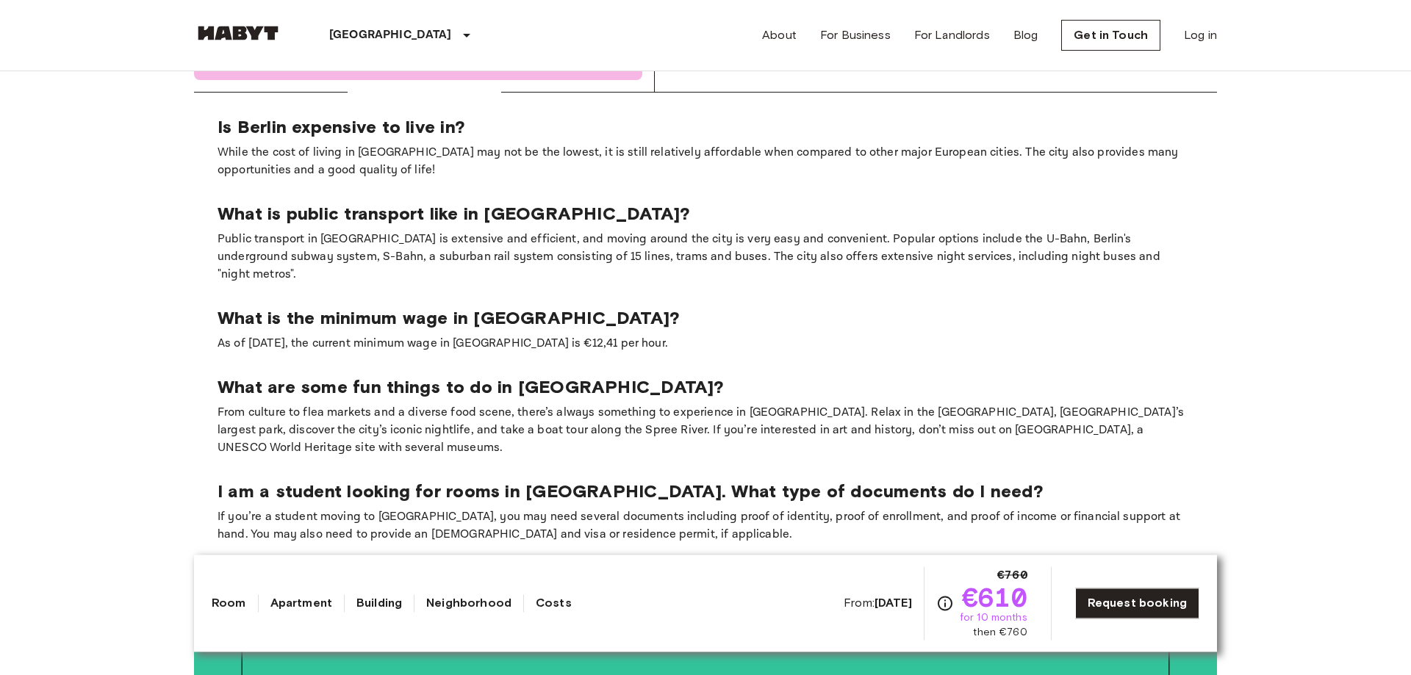
scroll to position [2699, 0]
